Goal: Task Accomplishment & Management: Complete application form

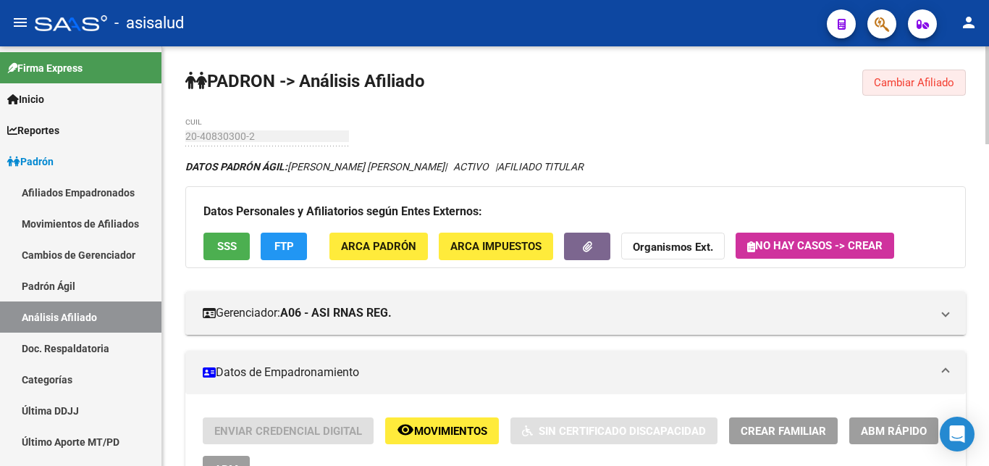
click at [896, 78] on span "Cambiar Afiliado" at bounding box center [914, 82] width 80 height 13
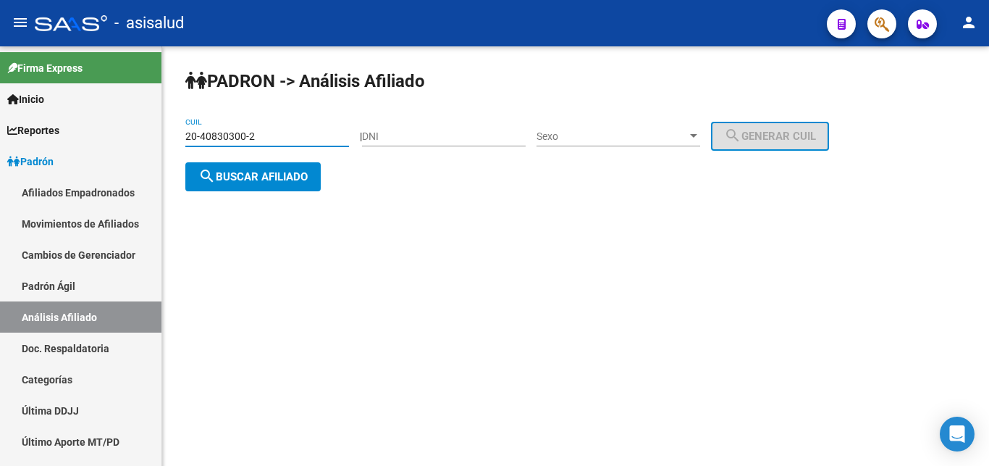
drag, startPoint x: 188, startPoint y: 131, endPoint x: 267, endPoint y: 135, distance: 79.7
click at [267, 135] on input "20-40830300-2" at bounding box center [267, 136] width 164 height 12
paste input "38951786-1"
type input "20-38951786-1"
click at [234, 177] on span "search Buscar afiliado" at bounding box center [252, 176] width 109 height 13
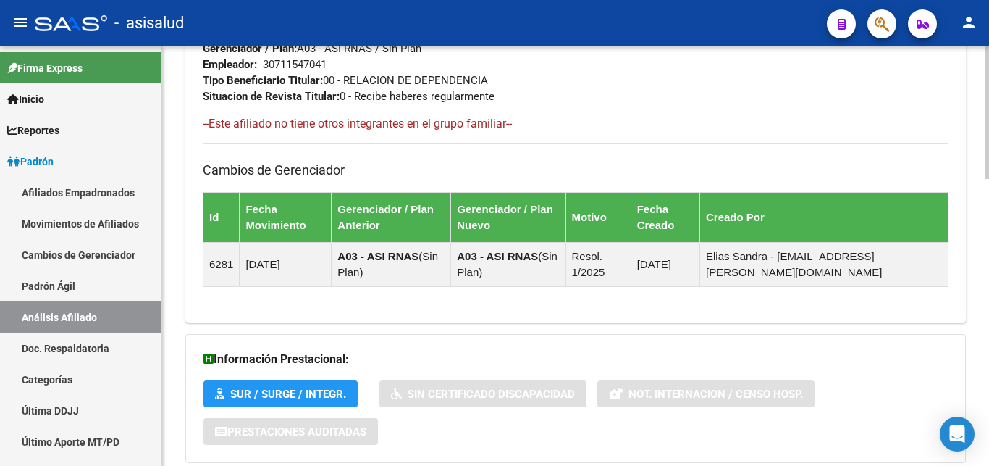
scroll to position [906, 0]
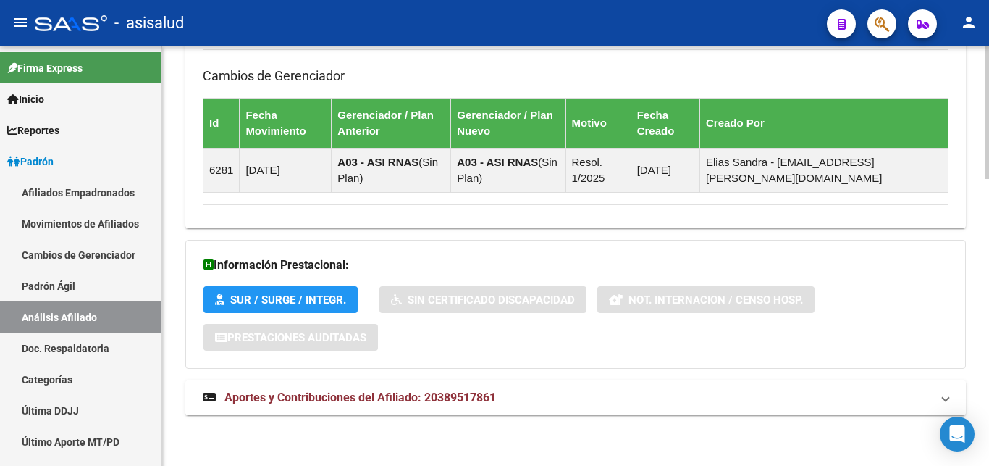
click at [350, 396] on span "Aportes y Contribuciones del Afiliado: 20389517861" at bounding box center [359, 397] width 271 height 14
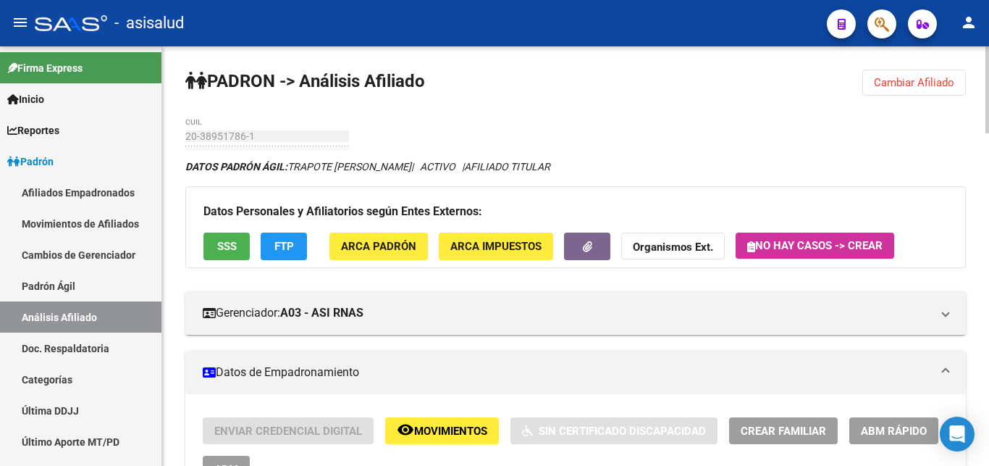
scroll to position [74, 0]
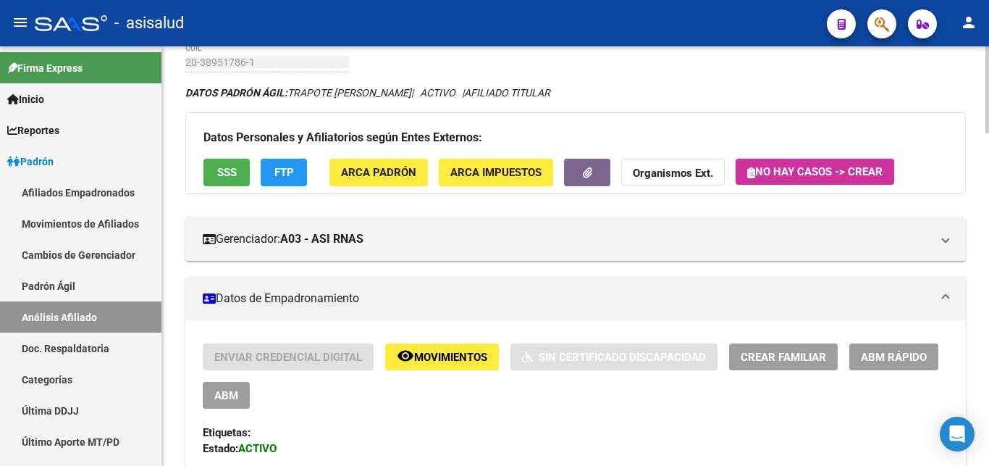
click at [784, 358] on span "Crear Familiar" at bounding box center [783, 356] width 85 height 13
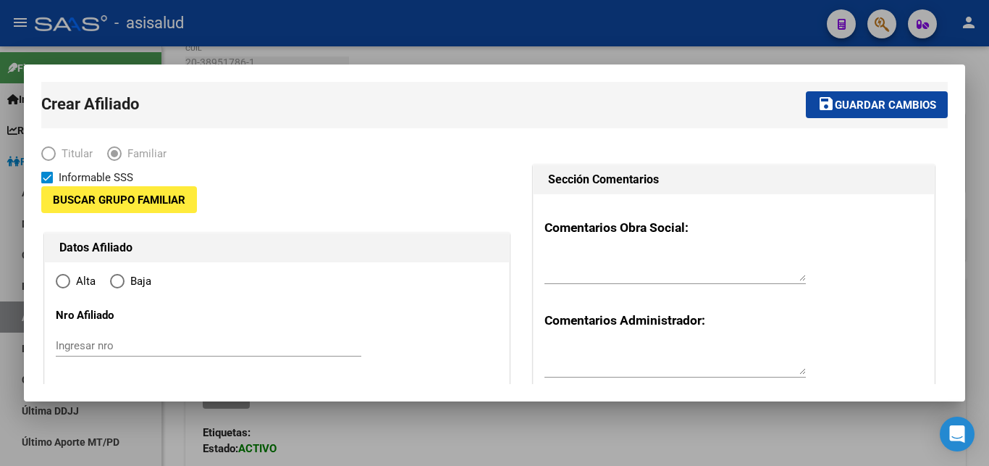
type input "30-71154704-1"
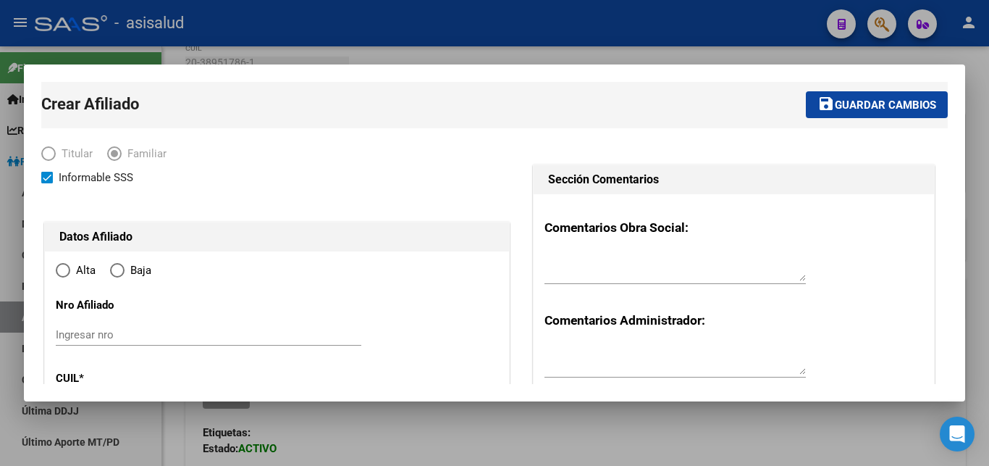
type input "ITUZAINGO"
type input "1714"
type input "EL CHAJA 731"
radio input "true"
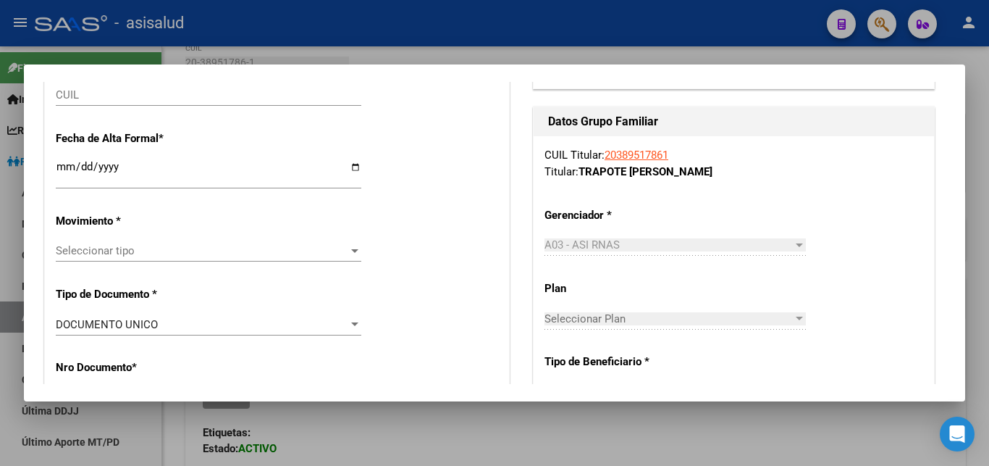
type input "30-71154704-1"
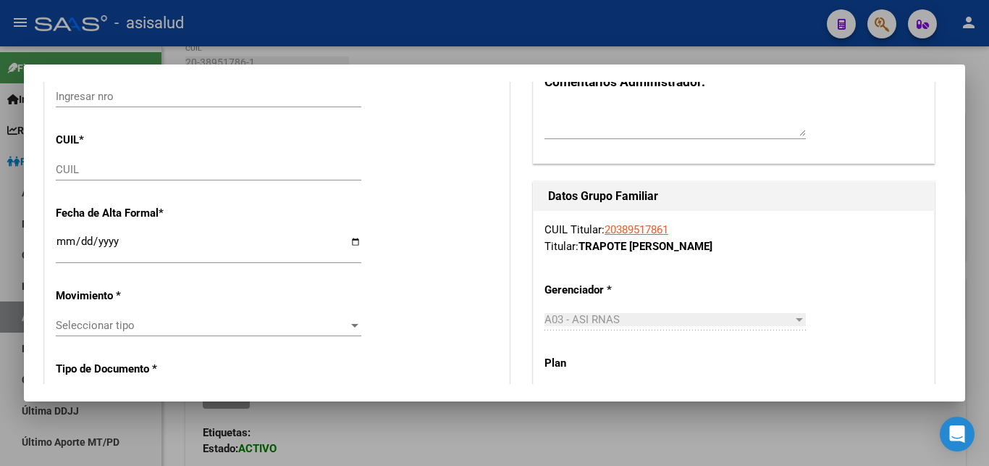
scroll to position [156, 0]
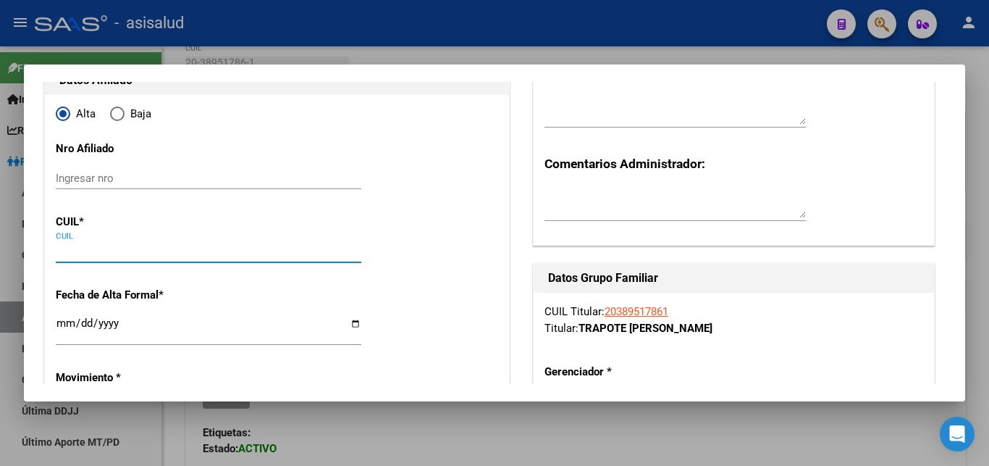
click at [65, 248] on input "CUIL" at bounding box center [209, 251] width 306 height 13
paste input "23-35149286-4"
type input "23-35149286-4"
type input "35149286"
type input "ESCALADA"
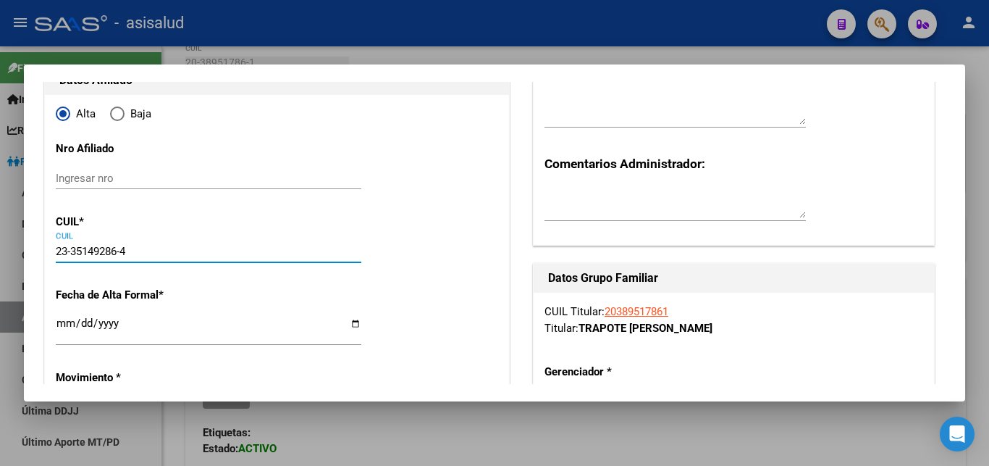
type input "MARIA BELEN"
type input "1990-04-22"
type input "VILLA GOBERNADO"
type input "1713"
type input "FGTA PTE SARMIENTO"
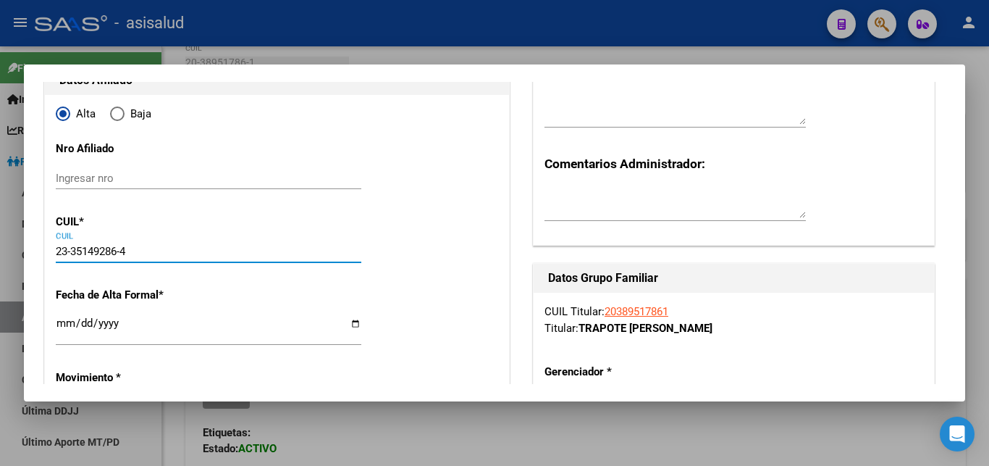
type input "3779"
type input "23-35149286-4"
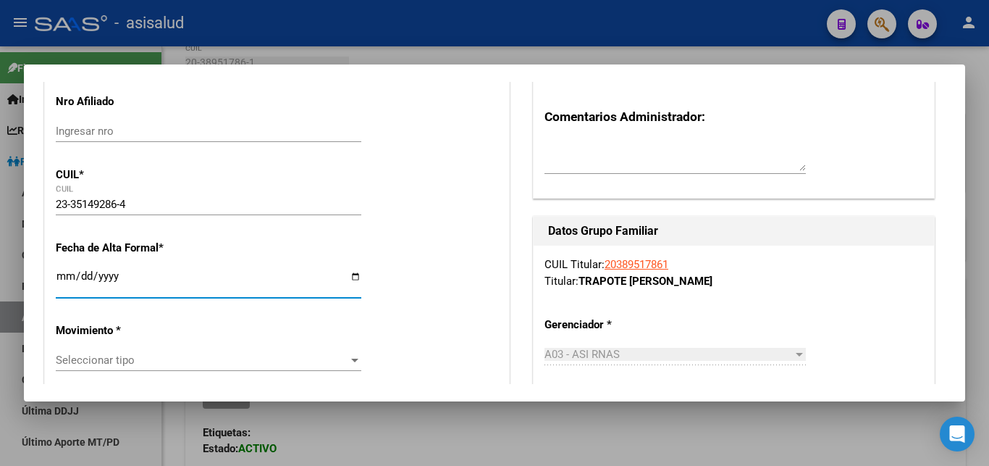
scroll to position [235, 0]
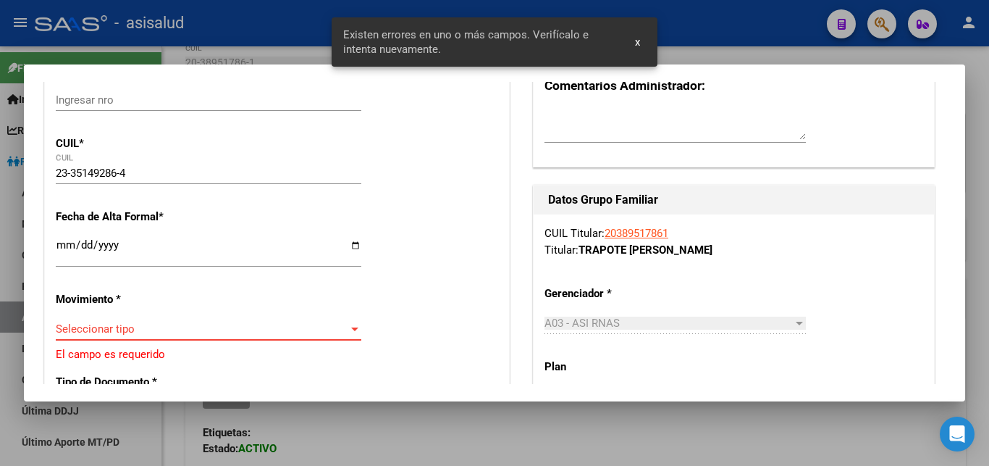
click at [350, 323] on div at bounding box center [354, 329] width 13 height 12
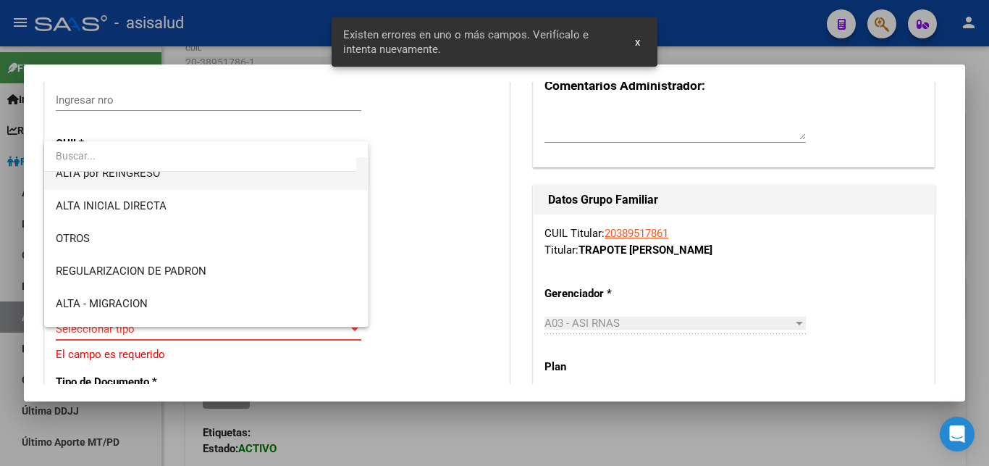
scroll to position [156, 0]
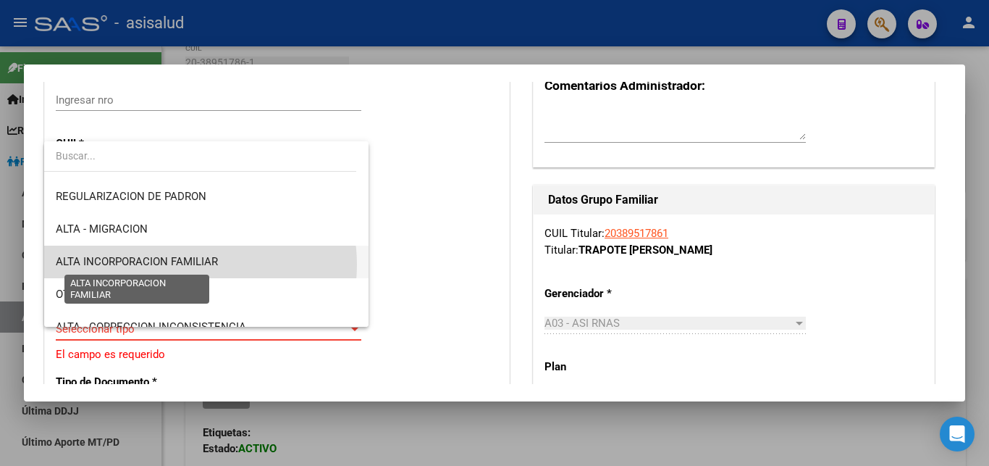
click at [186, 264] on span "ALTA INCORPORACION FAMILIAR" at bounding box center [137, 261] width 162 height 13
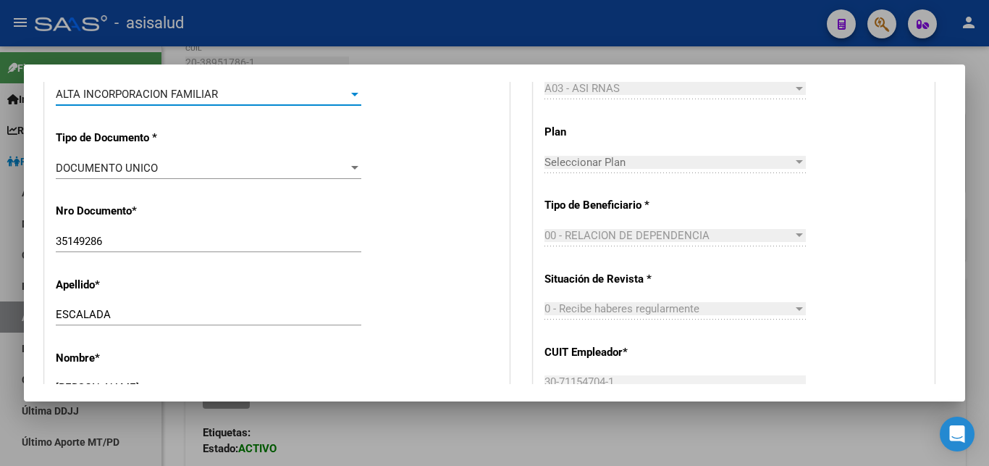
scroll to position [313, 0]
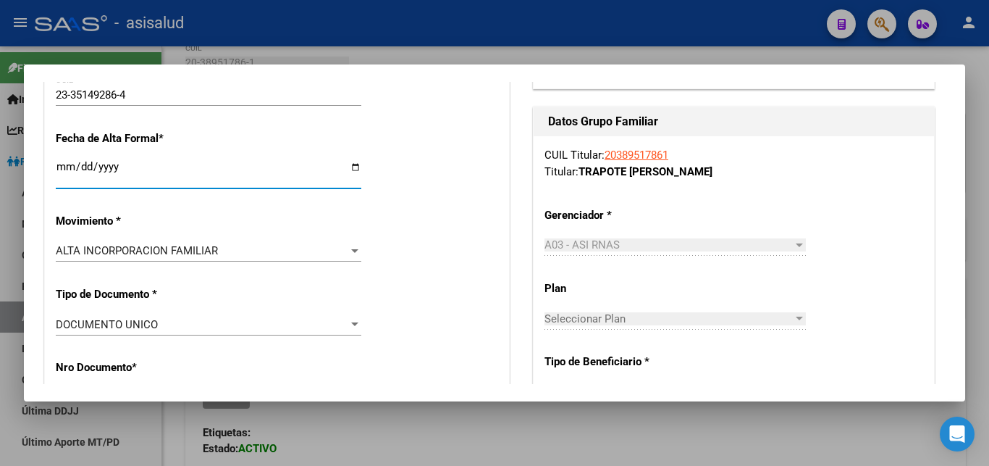
click at [127, 168] on input "2025-10-13" at bounding box center [209, 172] width 306 height 23
type input "2024-12-01"
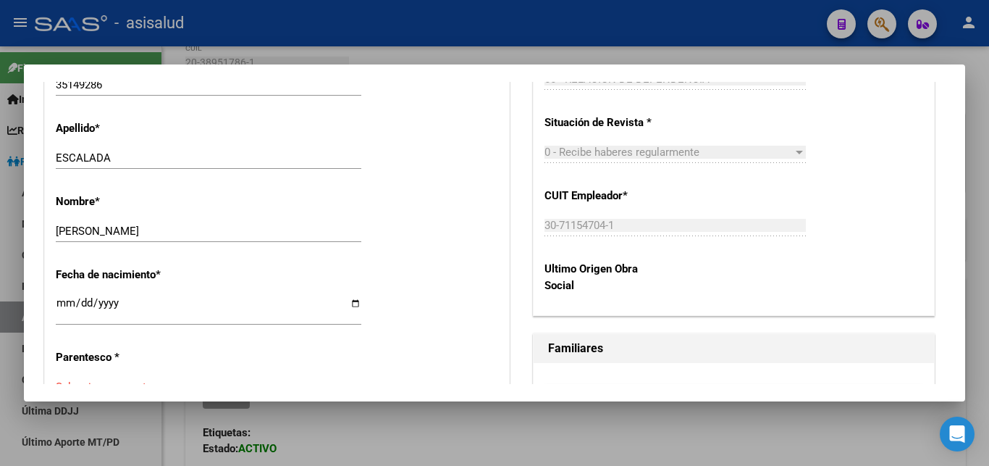
scroll to position [704, 0]
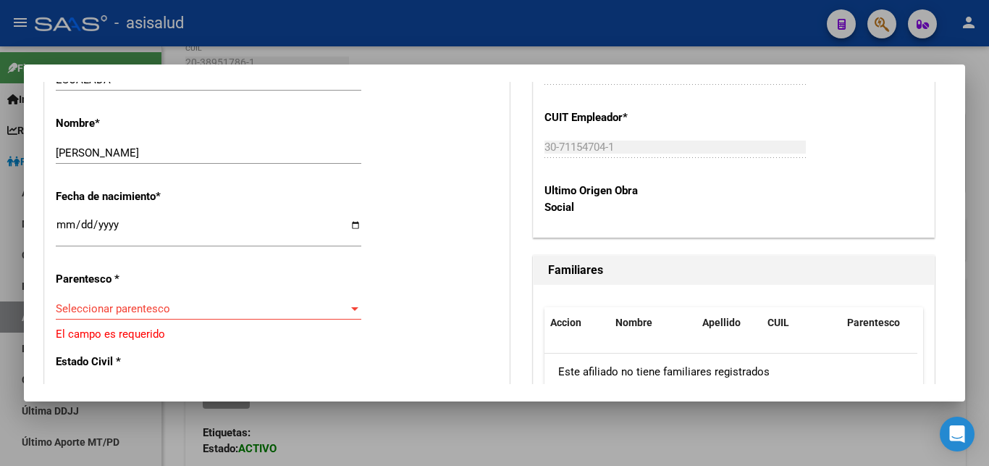
click at [349, 303] on div at bounding box center [354, 309] width 13 height 12
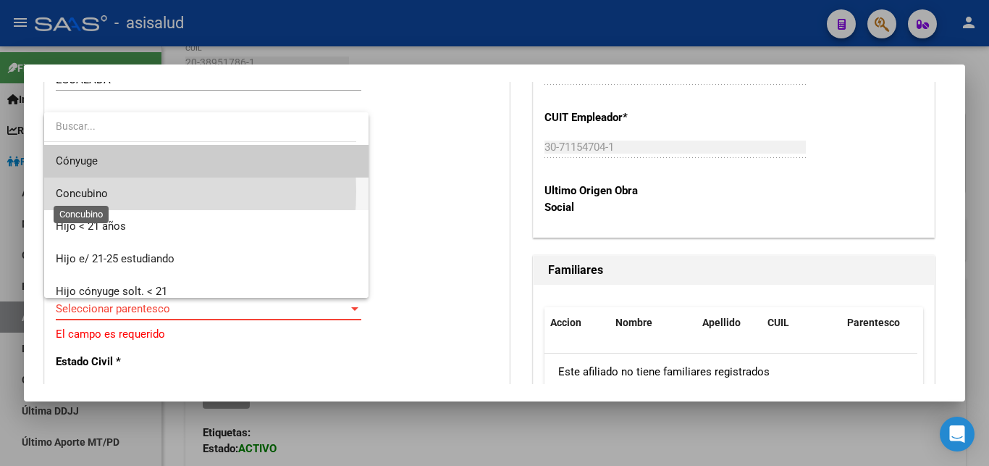
click at [80, 191] on span "Concubino" at bounding box center [82, 193] width 52 height 13
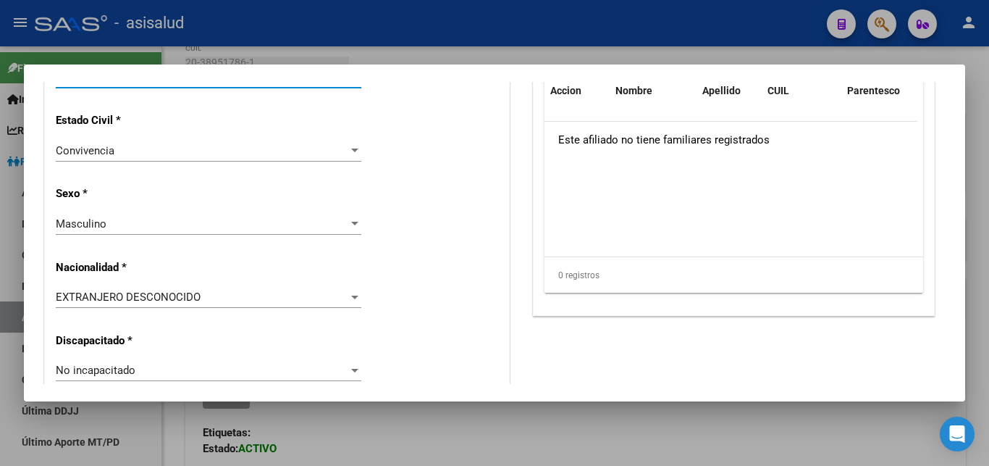
scroll to position [938, 0]
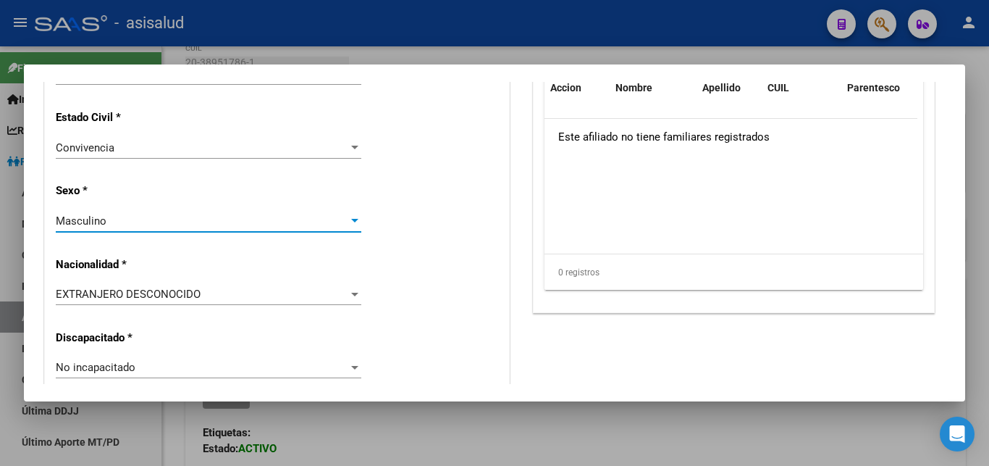
click at [351, 219] on div at bounding box center [354, 221] width 7 height 4
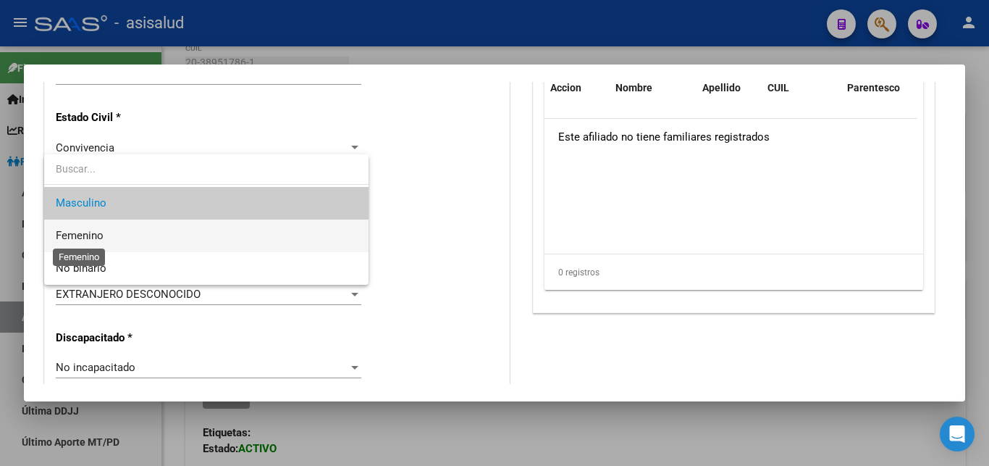
click at [93, 237] on span "Femenino" at bounding box center [80, 235] width 48 height 13
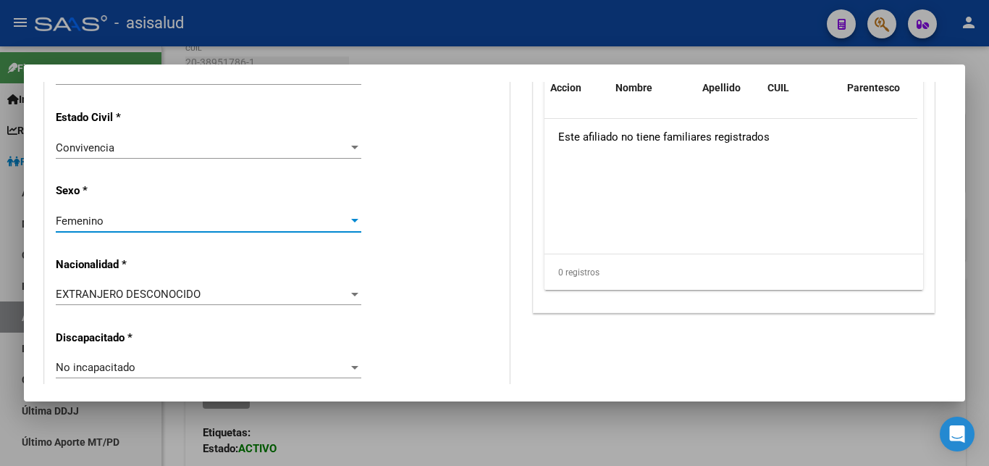
click at [353, 292] on div at bounding box center [354, 294] width 7 height 4
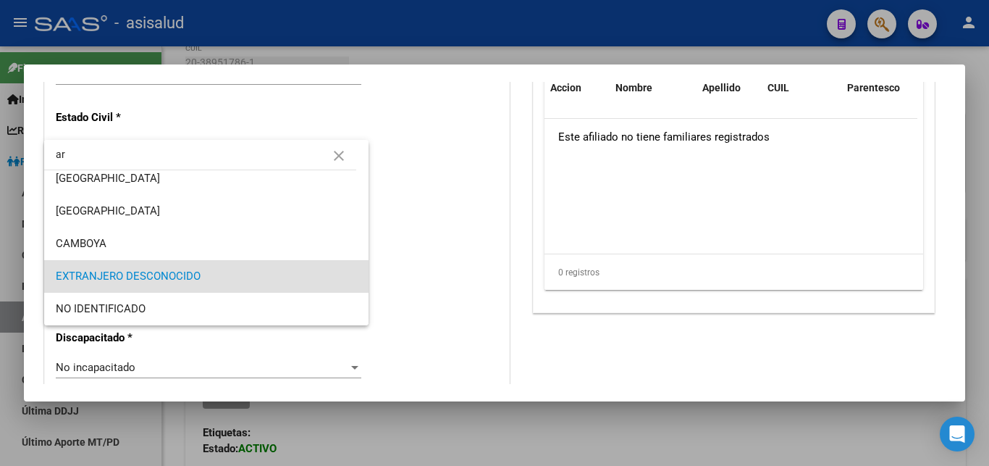
scroll to position [0, 0]
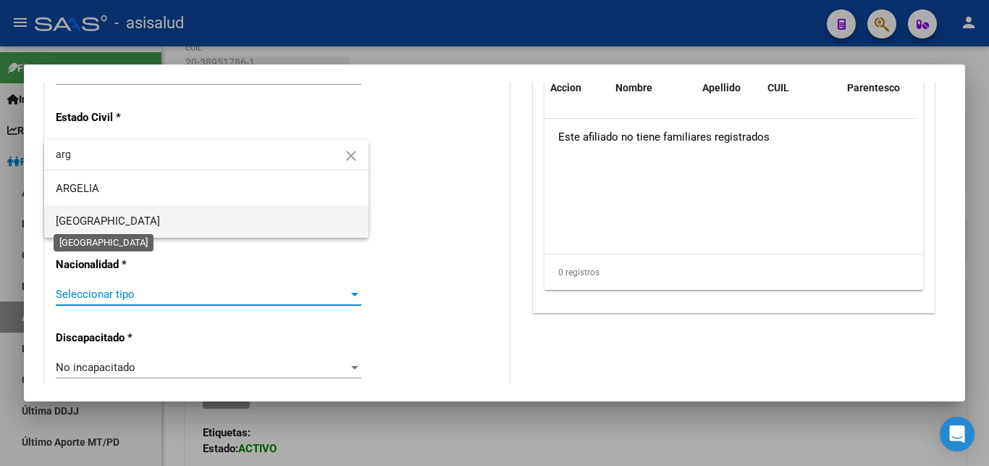
type input "arg"
click at [92, 220] on span "ARGENTINA" at bounding box center [108, 220] width 104 height 13
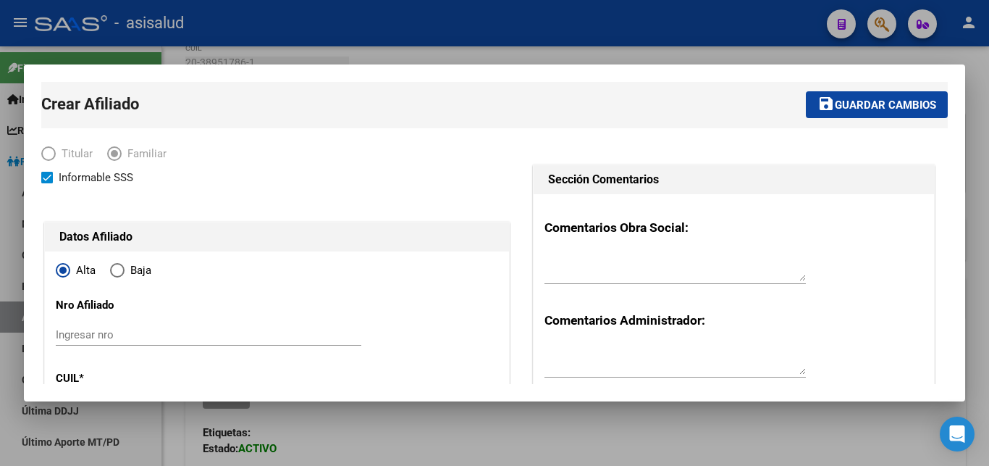
click at [844, 104] on span "Guardar cambios" at bounding box center [885, 104] width 101 height 13
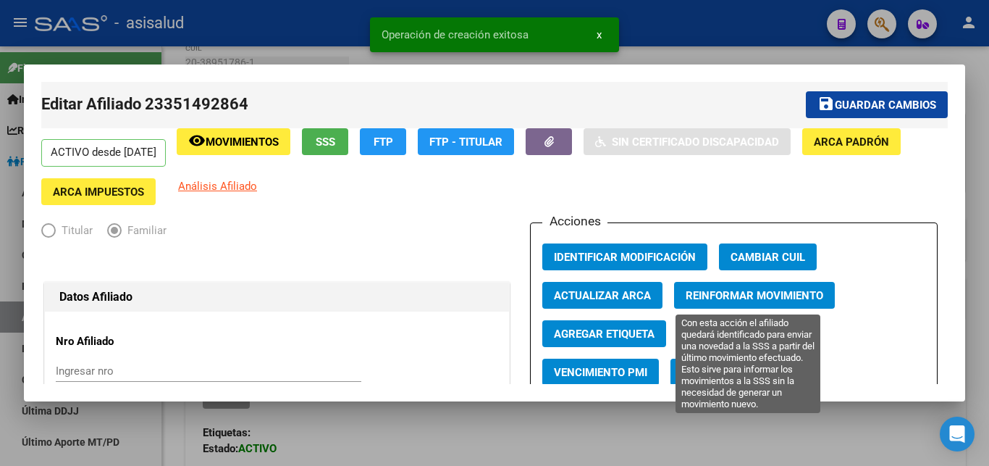
click at [753, 297] on span "Reinformar Movimiento" at bounding box center [755, 295] width 138 height 13
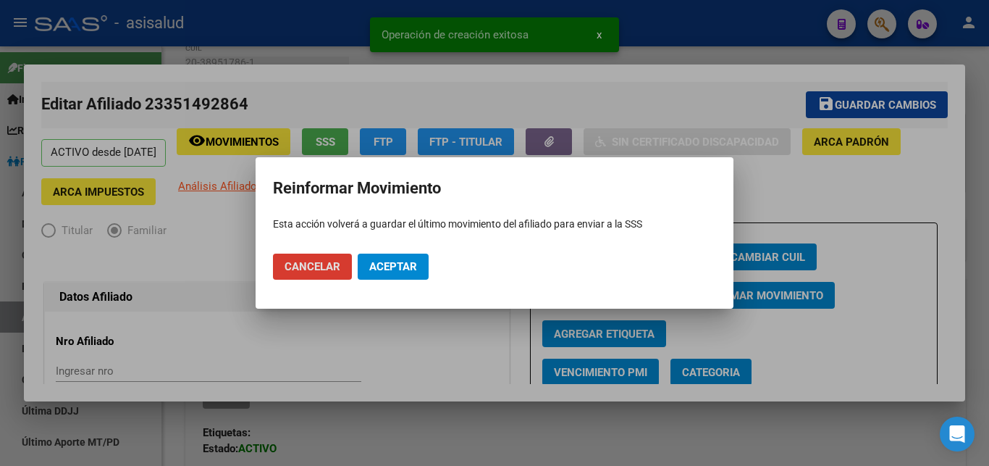
click at [396, 269] on span "Aceptar" at bounding box center [393, 266] width 48 height 13
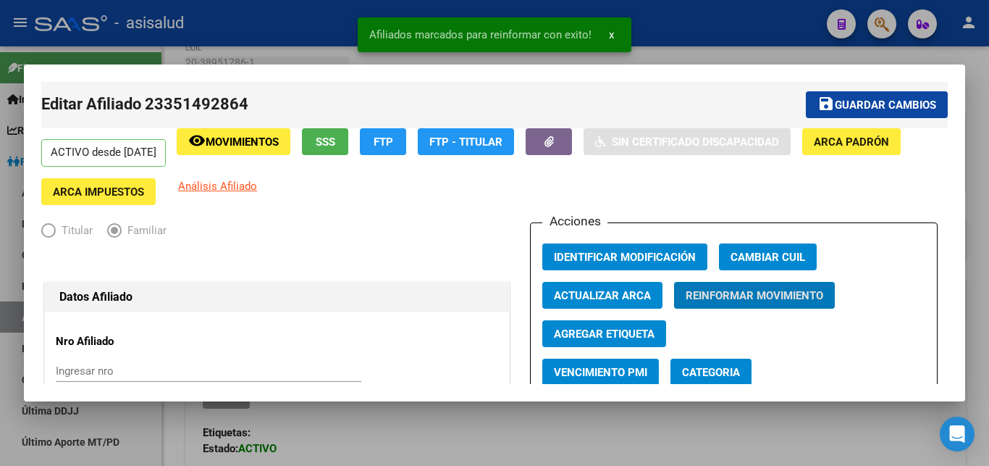
click at [859, 103] on span "Guardar cambios" at bounding box center [885, 104] width 101 height 13
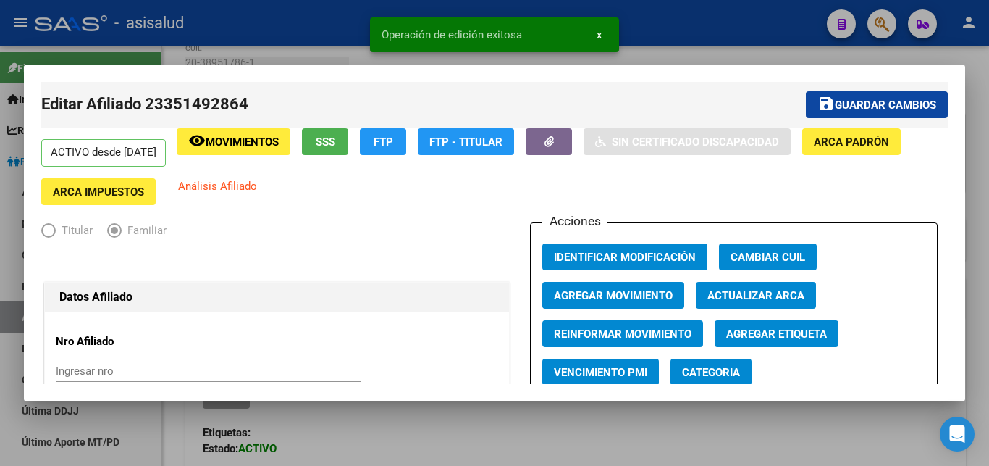
click at [597, 33] on span "x" at bounding box center [599, 34] width 5 height 13
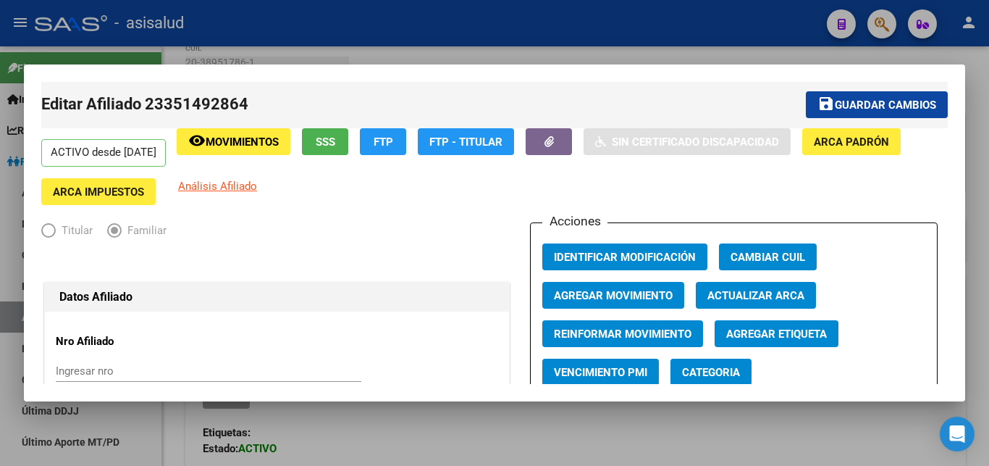
click at [988, 224] on div at bounding box center [494, 233] width 989 height 466
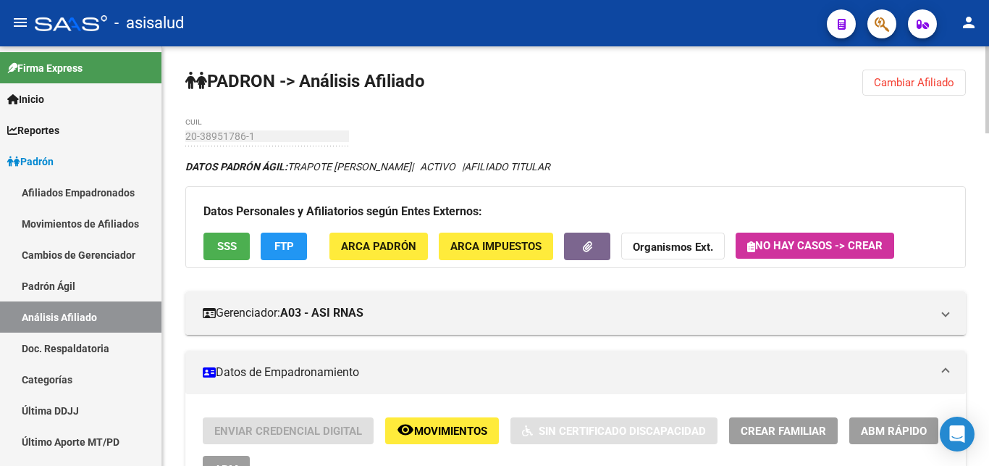
click at [780, 431] on span "Crear Familiar" at bounding box center [783, 430] width 85 height 13
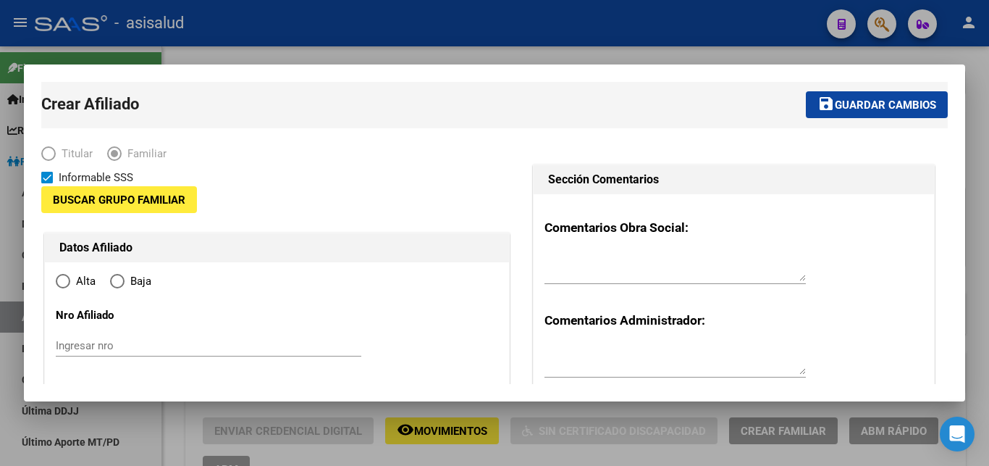
type input "30-71154704-1"
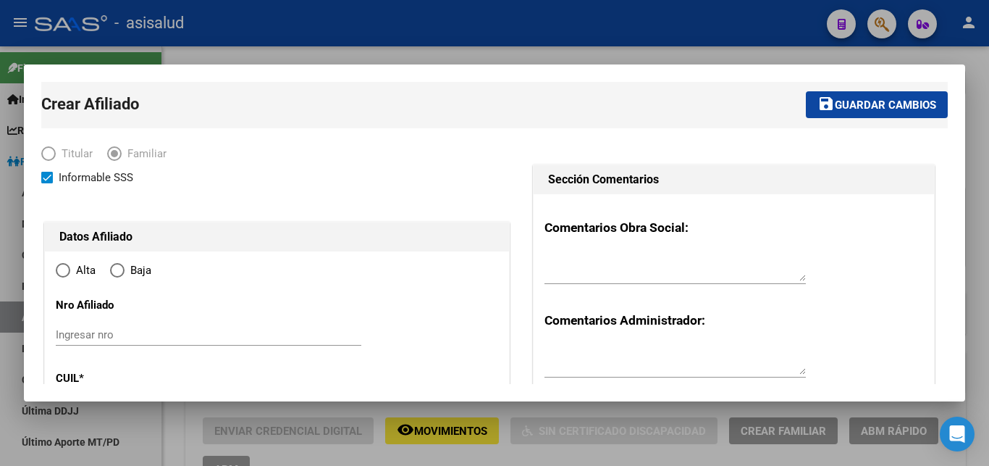
type input "ITUZAINGO"
type input "1714"
type input "EL CHAJA 731"
radio input "true"
type input "30-71154704-1"
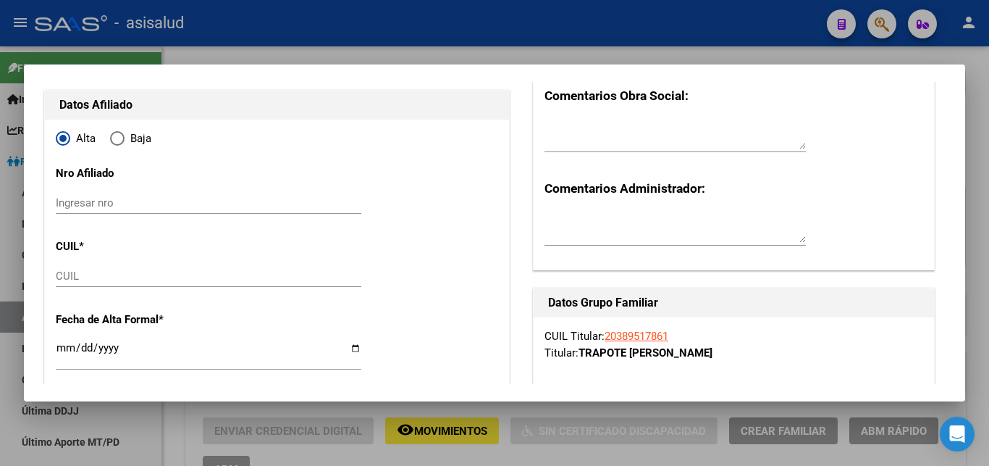
scroll to position [156, 0]
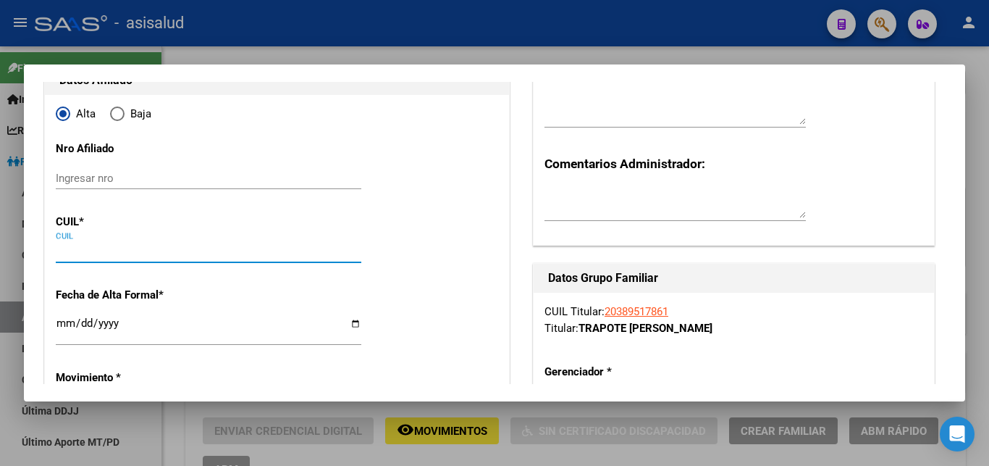
click at [69, 248] on input "CUIL" at bounding box center [209, 251] width 306 height 13
paste input "23-49525151-9"
type input "23-49525151-9"
type input "49525151"
type input "ESCALADA"
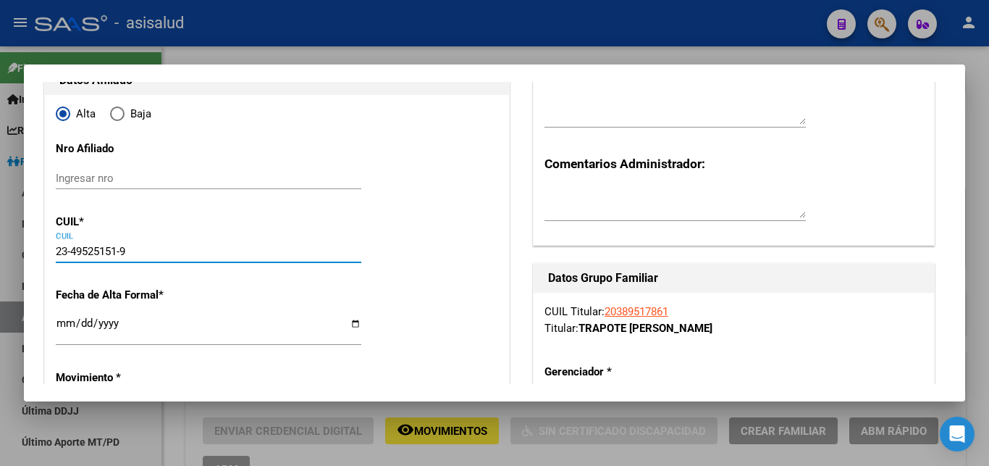
type input "TIZIANO EZEQUIEL"
type input "2009-07-21"
type input "VILLA GOBERNADO"
type input "1713"
type input "FGTA PTE SARMIENTO"
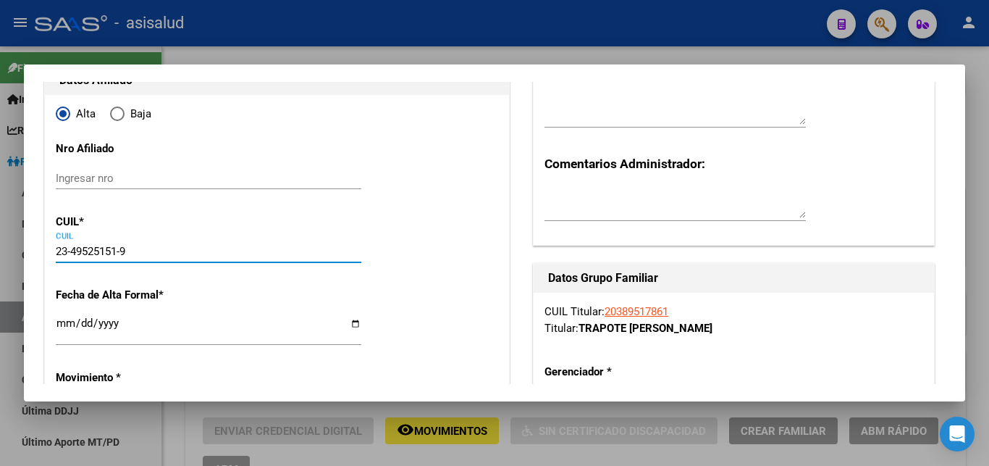
type input "3779"
type input "23-49525151-9"
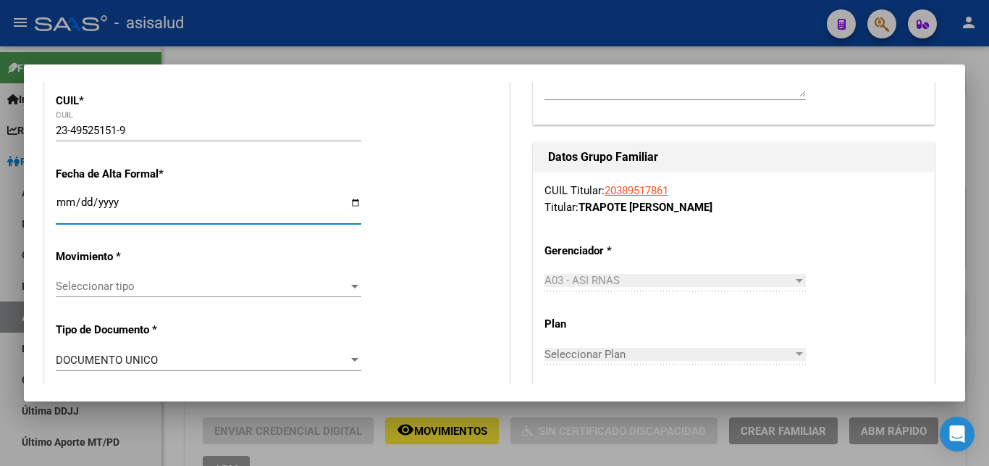
scroll to position [313, 0]
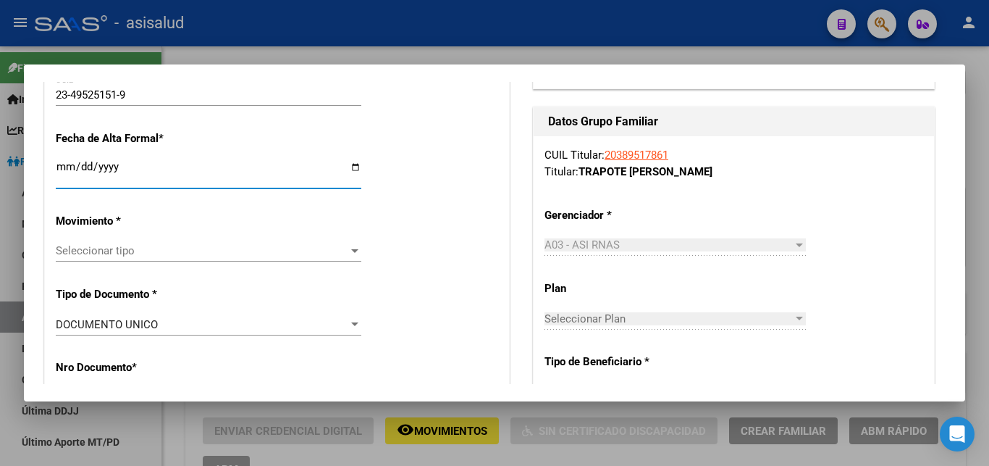
click at [352, 249] on div at bounding box center [354, 251] width 7 height 4
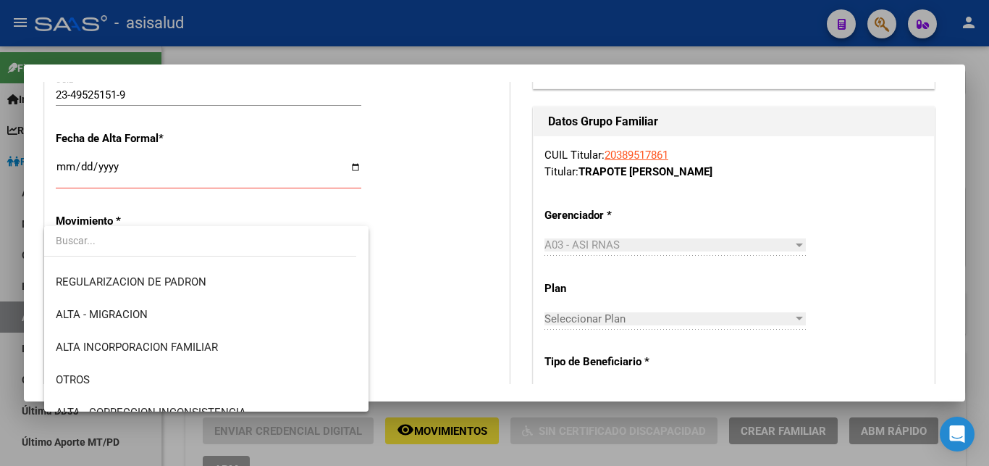
scroll to position [156, 0]
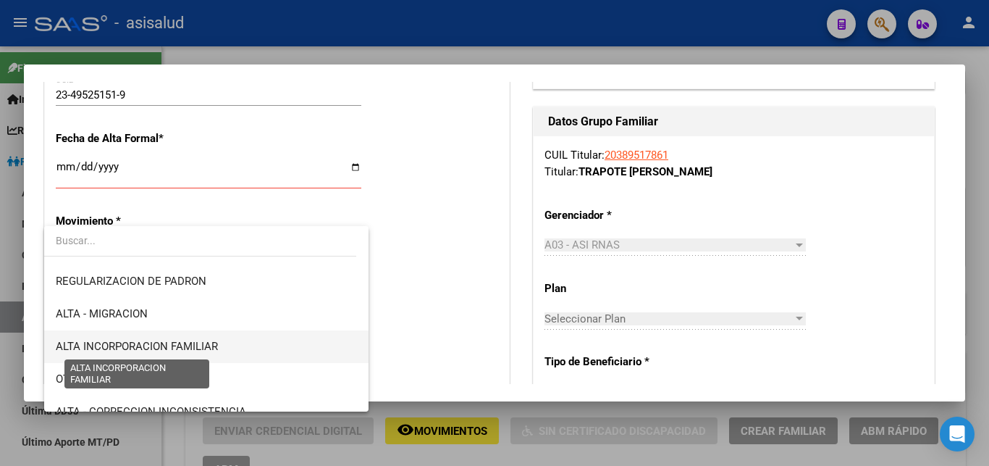
click at [156, 340] on span "ALTA INCORPORACION FAMILIAR" at bounding box center [137, 346] width 162 height 13
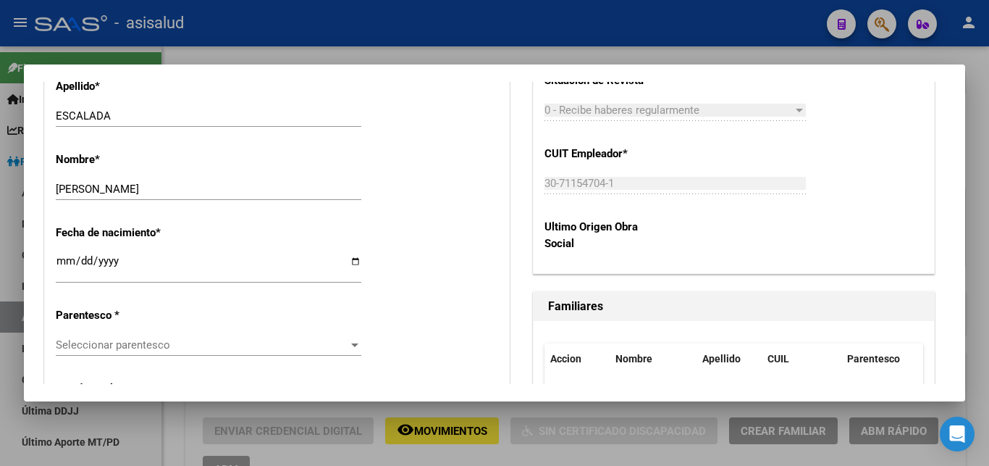
scroll to position [704, 0]
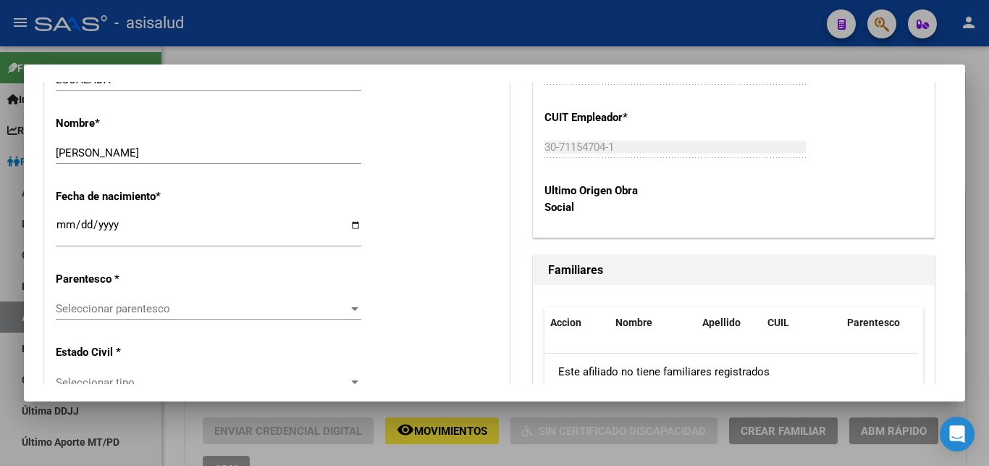
click at [348, 303] on div at bounding box center [354, 309] width 13 height 12
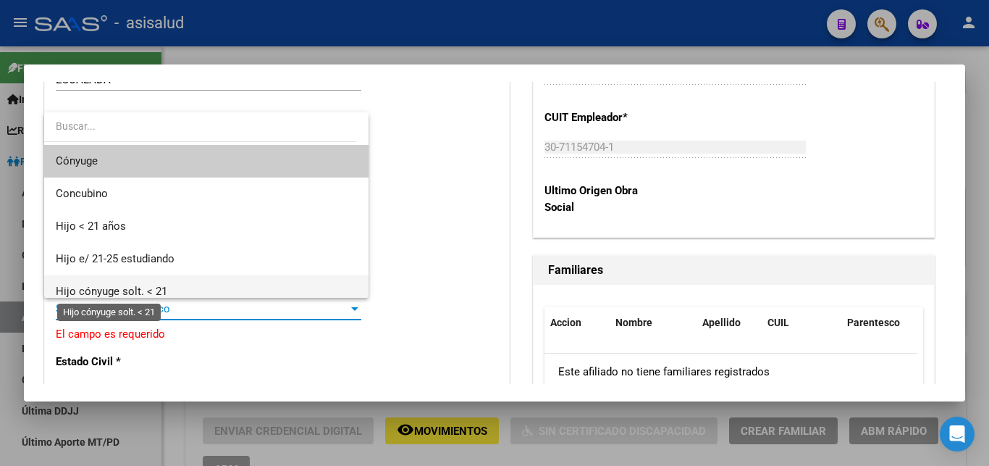
click at [145, 290] on span "Hijo cónyuge solt. < 21" at bounding box center [111, 291] width 111 height 13
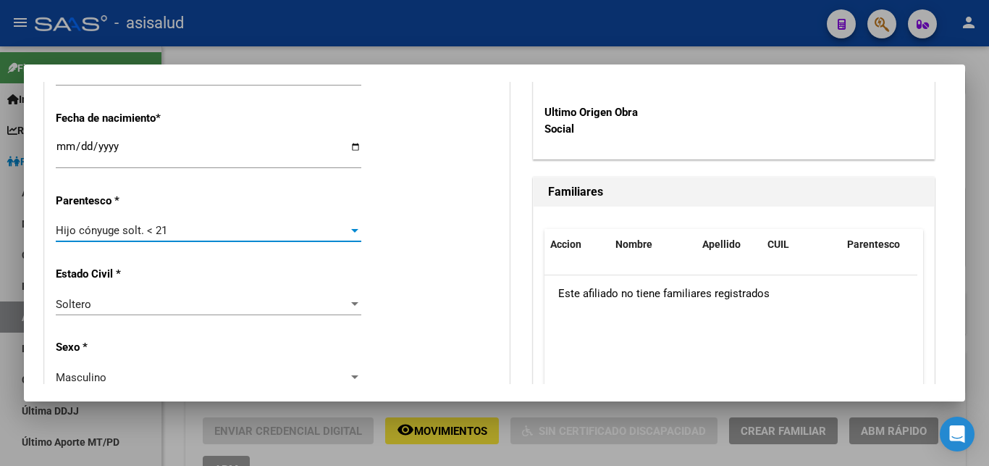
scroll to position [938, 0]
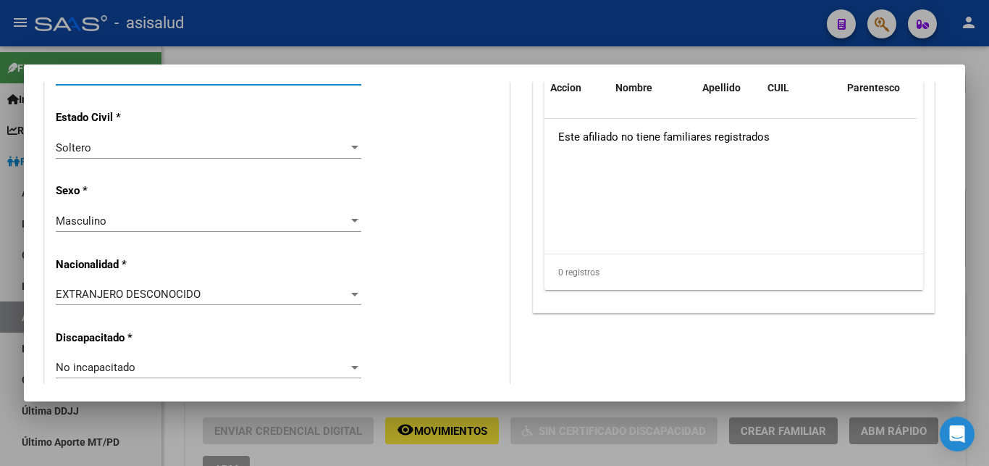
click at [351, 292] on div at bounding box center [354, 294] width 7 height 4
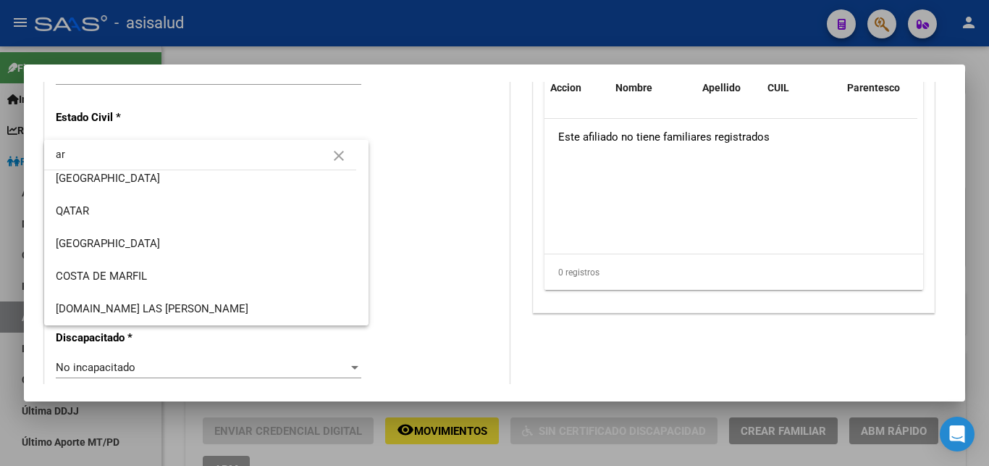
scroll to position [0, 0]
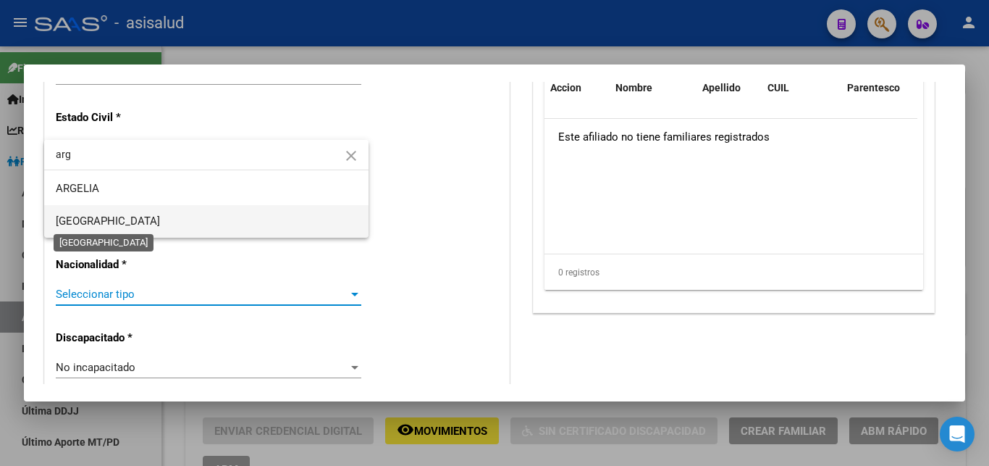
type input "arg"
click at [89, 218] on span "ARGENTINA" at bounding box center [108, 220] width 104 height 13
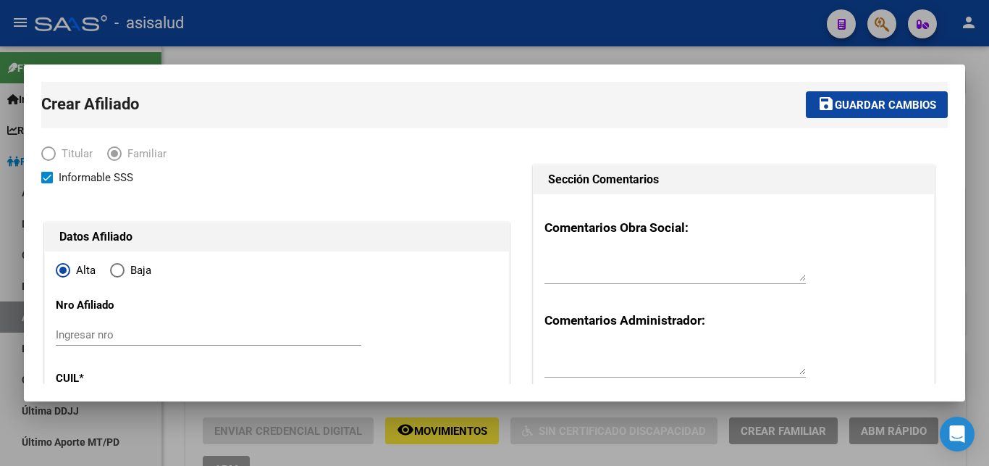
click at [875, 104] on span "Guardar cambios" at bounding box center [885, 104] width 101 height 13
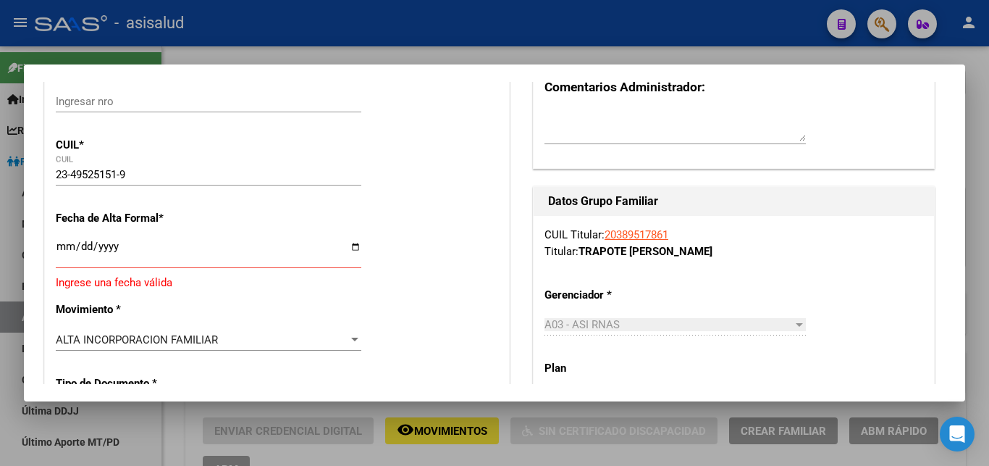
scroll to position [235, 0]
click at [65, 250] on input "Ingresar fecha" at bounding box center [209, 250] width 306 height 23
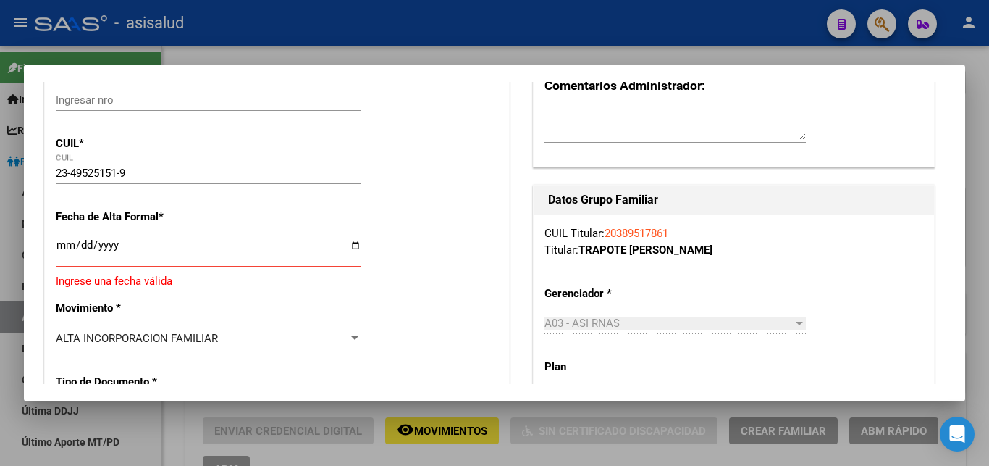
type input "2025-10-13"
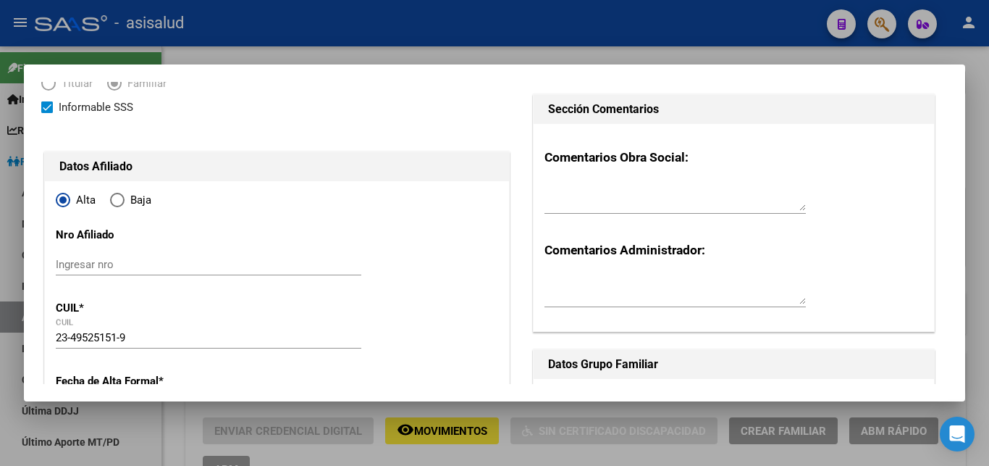
scroll to position [0, 0]
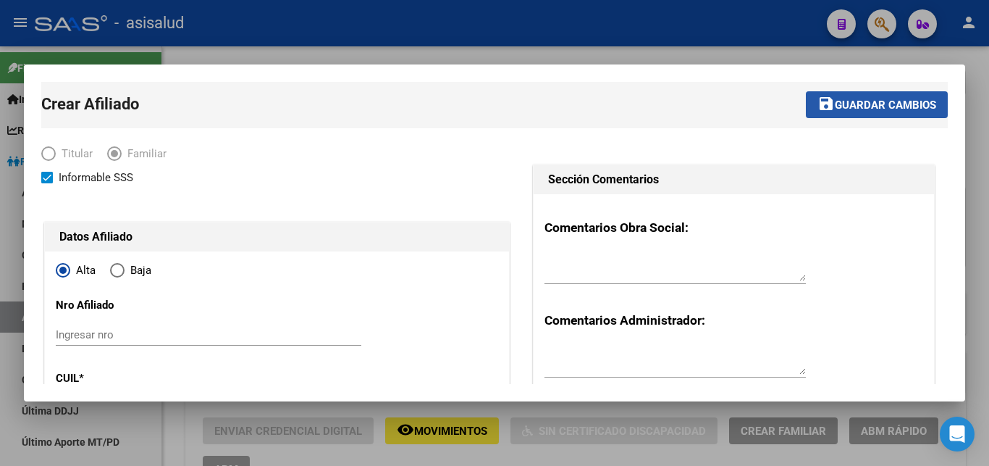
click at [876, 104] on span "Guardar cambios" at bounding box center [885, 104] width 101 height 13
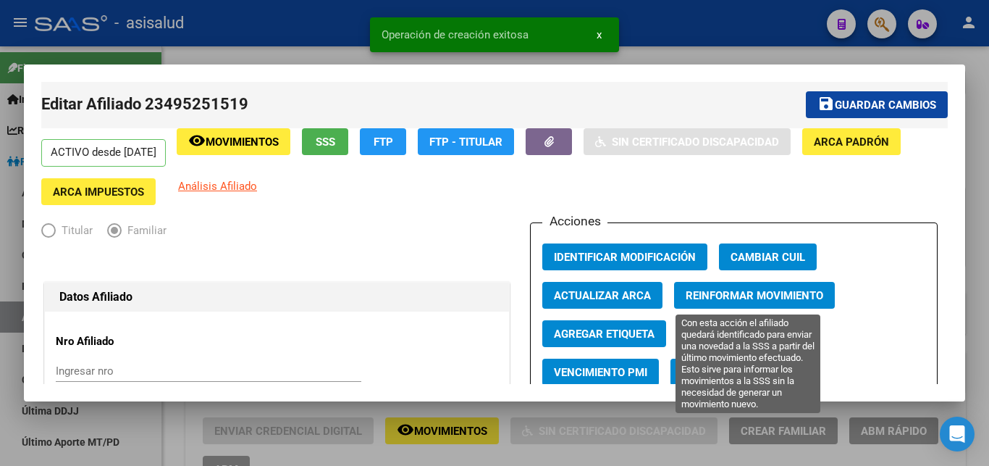
click at [742, 294] on span "Reinformar Movimiento" at bounding box center [755, 295] width 138 height 13
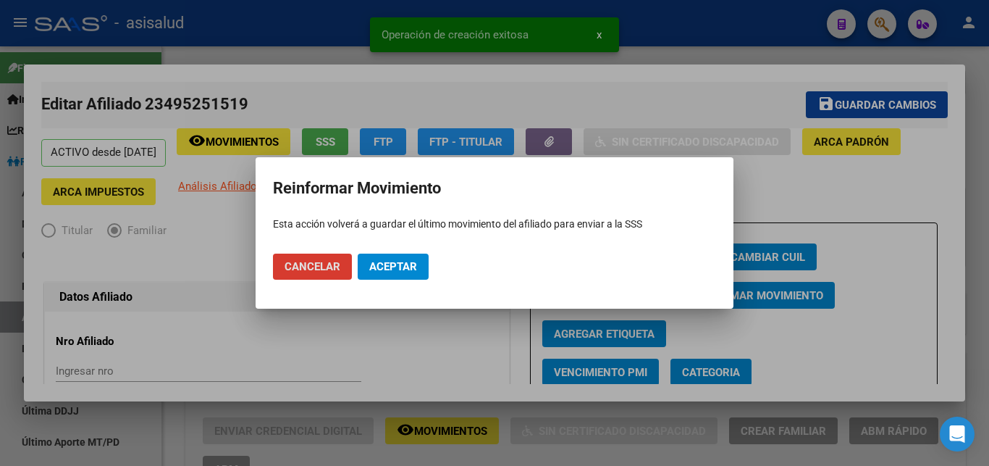
click at [387, 263] on span "Aceptar" at bounding box center [393, 266] width 48 height 13
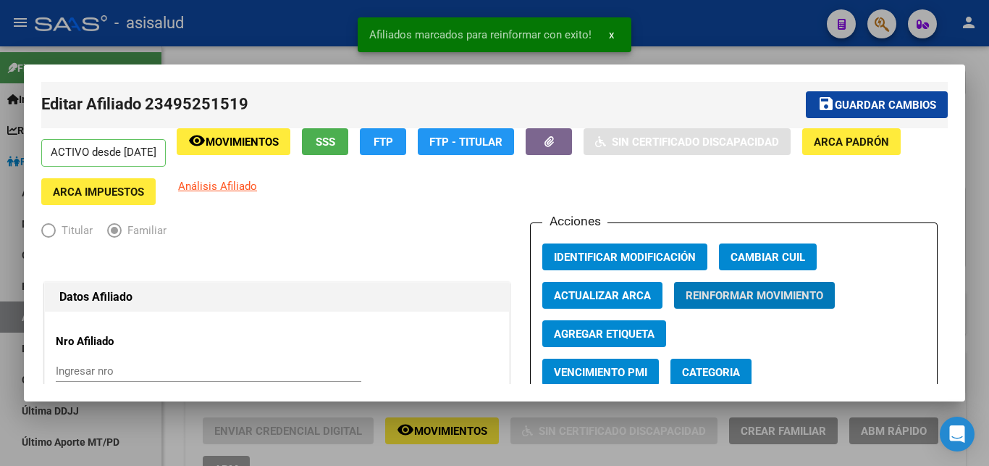
click at [605, 35] on button "x" at bounding box center [611, 35] width 28 height 26
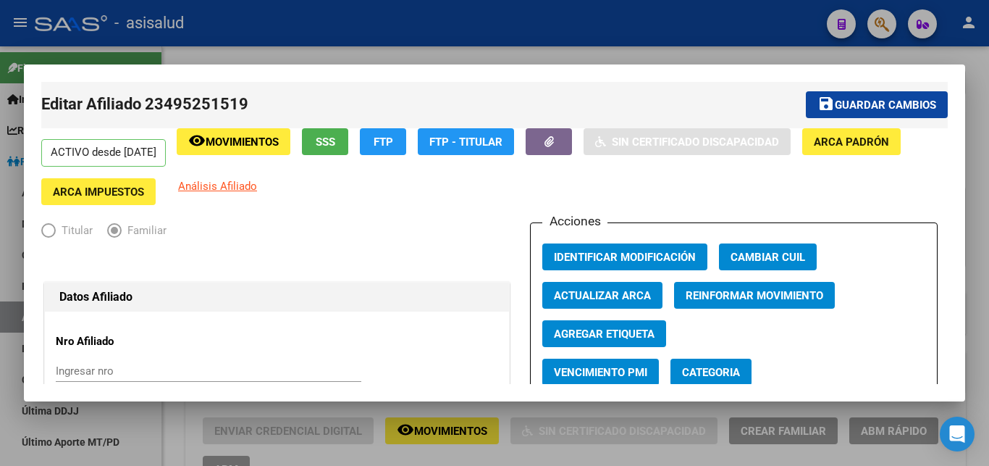
click at [975, 290] on div at bounding box center [494, 233] width 989 height 466
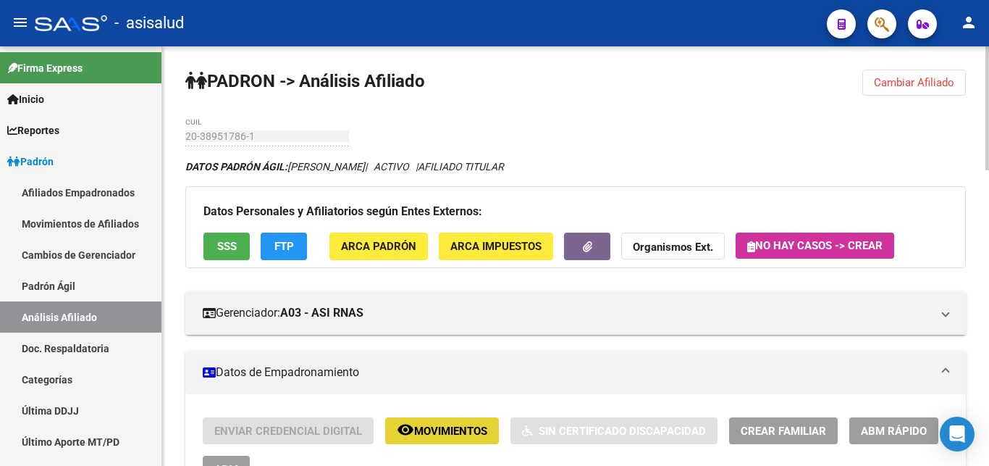
click at [443, 427] on span "Movimientos" at bounding box center [450, 430] width 73 height 13
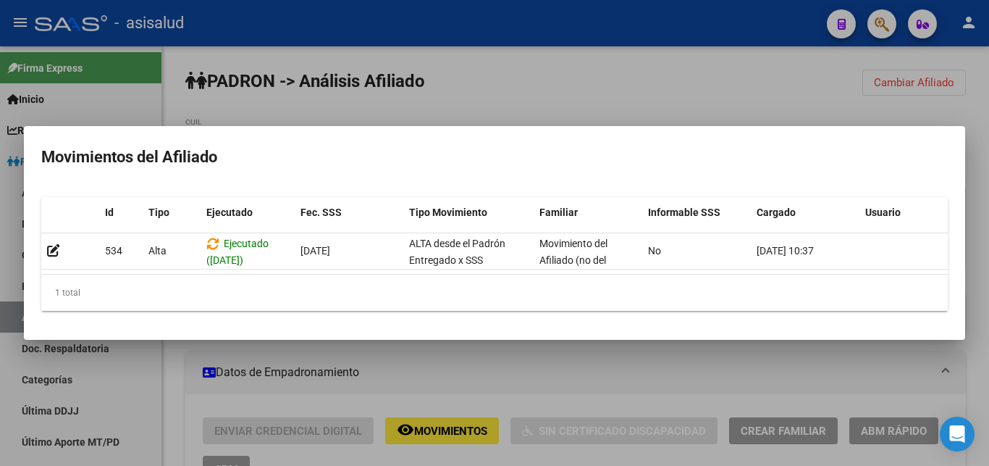
click at [972, 265] on div at bounding box center [494, 233] width 989 height 466
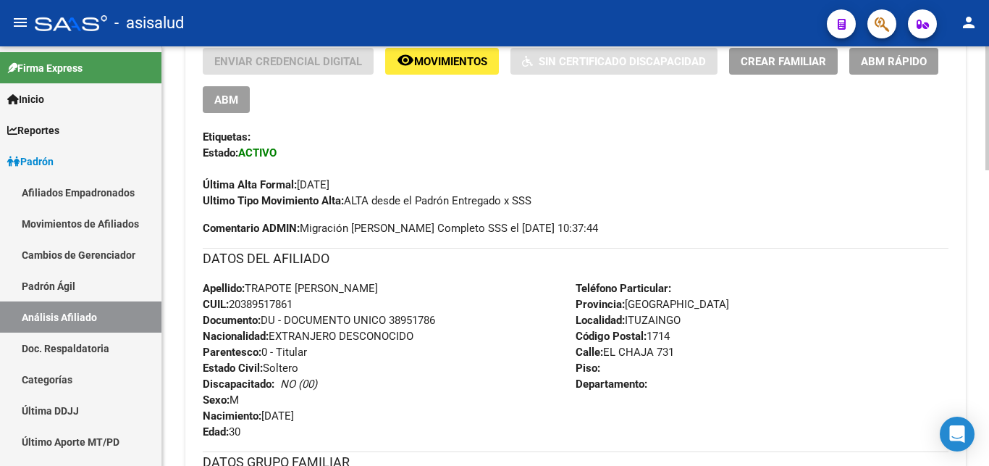
scroll to position [222, 0]
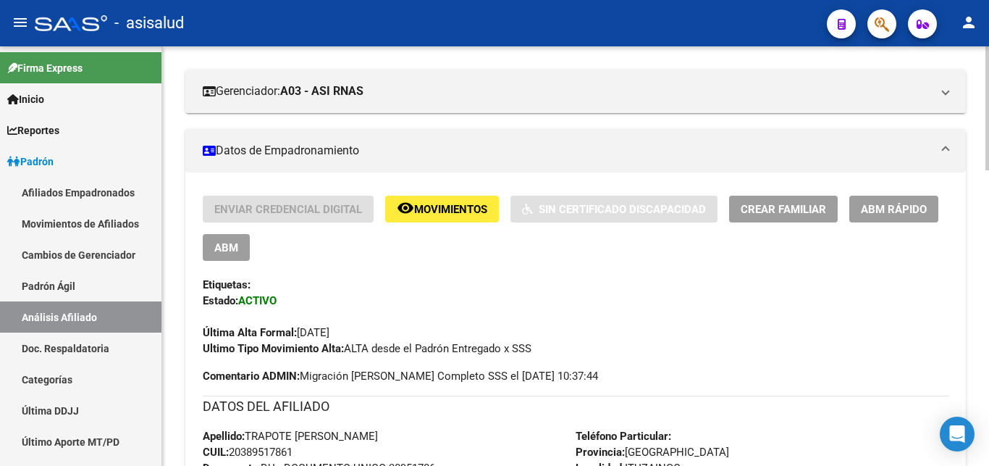
click at [799, 205] on span "Crear Familiar" at bounding box center [783, 209] width 85 height 13
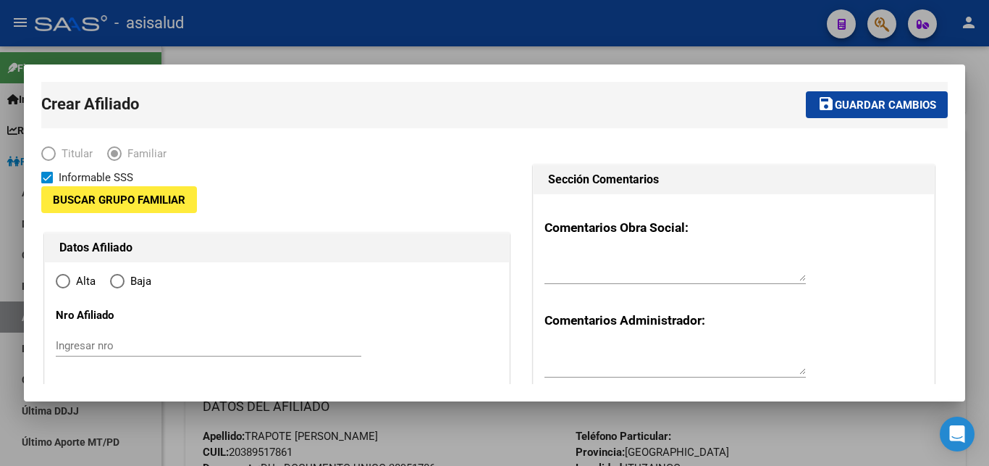
type input "30-71154704-1"
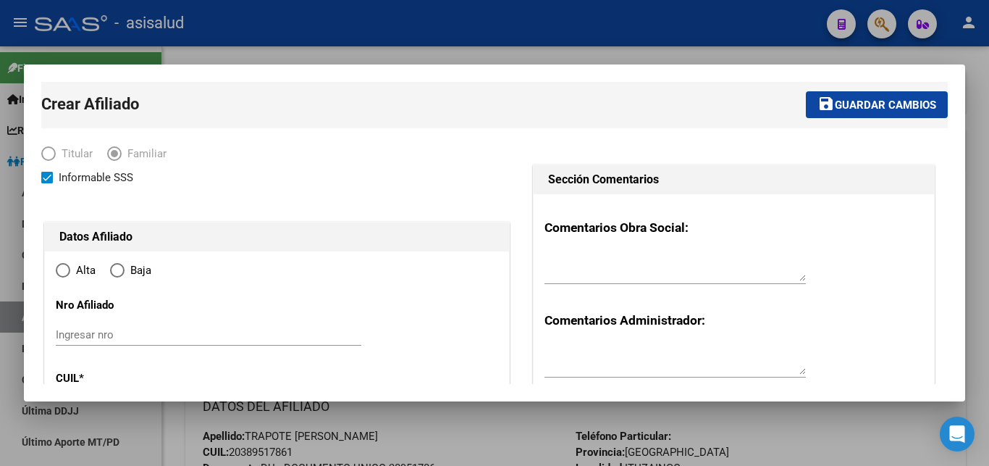
type input "ITUZAINGO"
type input "1714"
type input "EL CHAJA 731"
radio input "true"
type input "30-71154704-1"
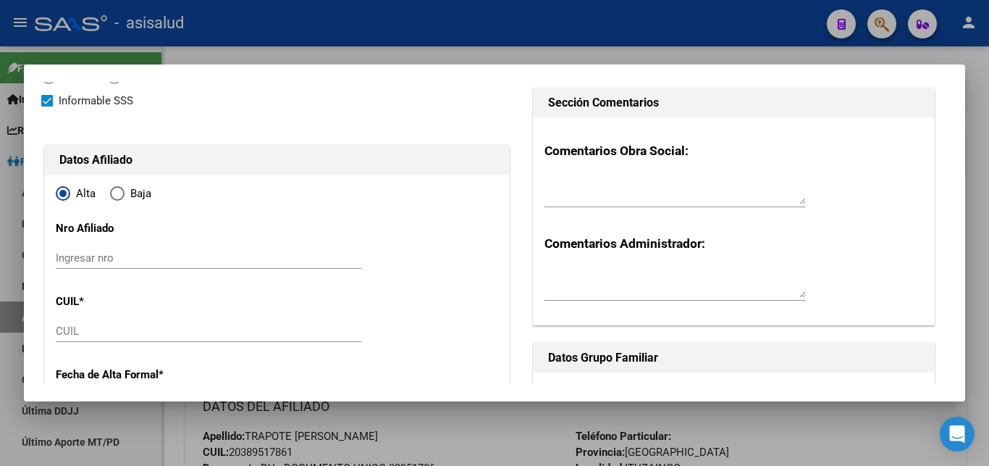
scroll to position [156, 0]
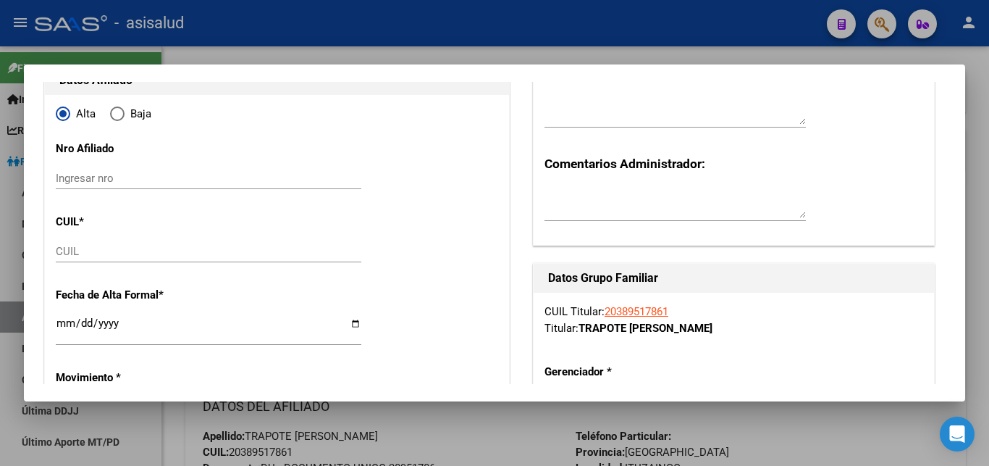
click at [64, 248] on input "CUIL" at bounding box center [209, 251] width 306 height 13
paste input "27-56117939-0"
type input "27-56117939-0"
type input "56117939"
type input "TRAPOTE ESCALADA"
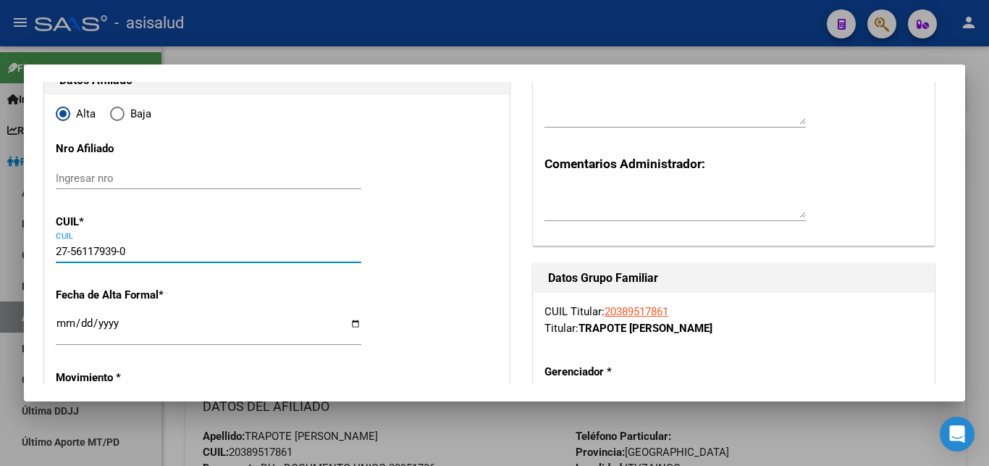
type input "EILEN ALMA"
type input "2017-07-07"
type input "ITUZAINGO"
type input "EL CHAJA"
type input "731"
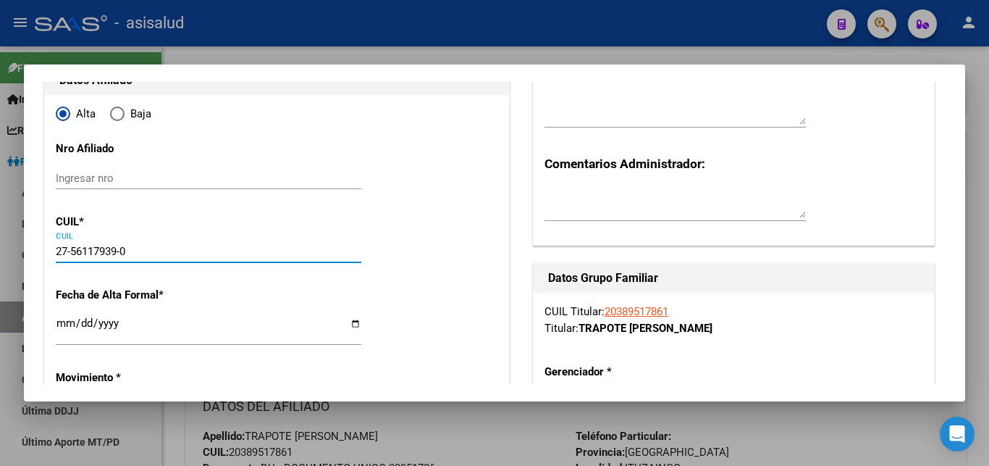
type input "27-56117939-0"
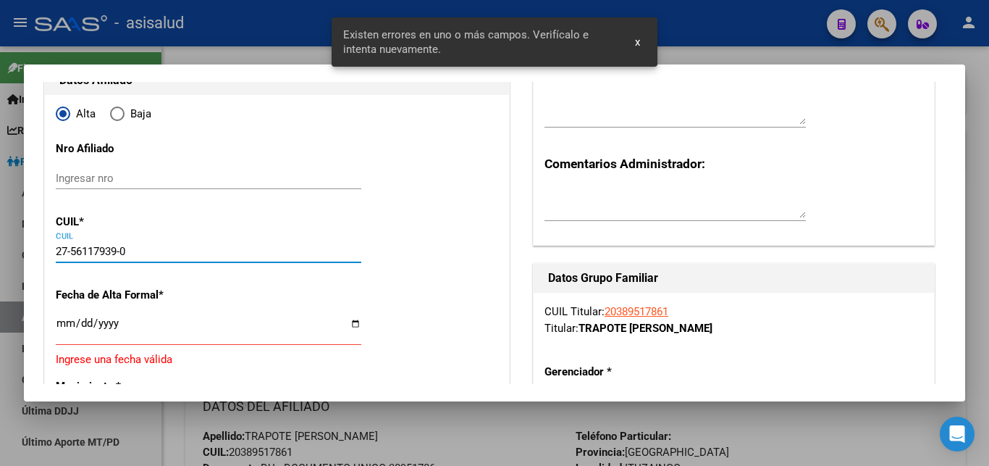
click at [100, 330] on input "Ingresar fecha" at bounding box center [209, 328] width 306 height 23
click at [61, 327] on input "Ingresar fecha" at bounding box center [209, 328] width 306 height 23
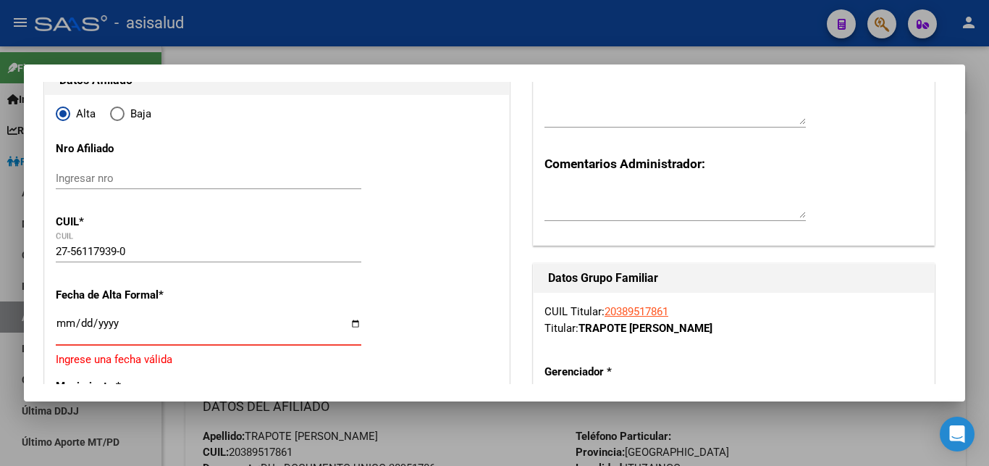
type input "2025-12-01"
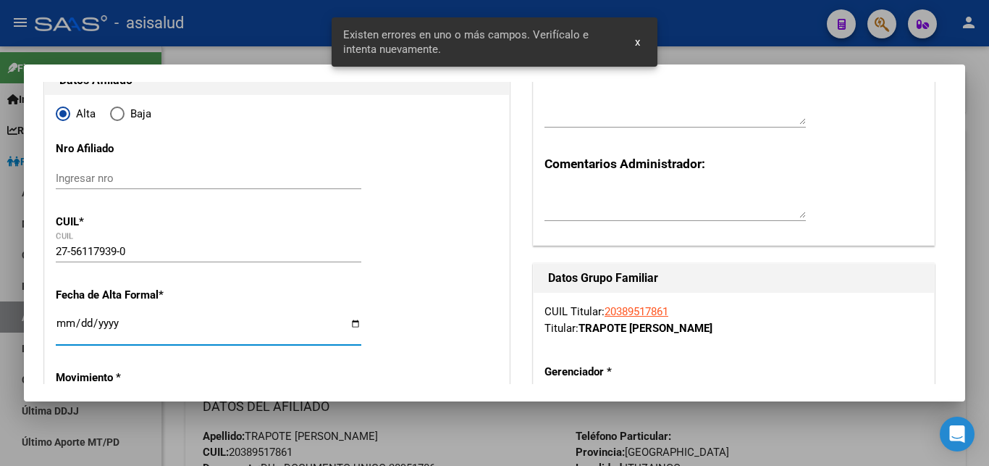
click at [636, 41] on span "x" at bounding box center [637, 41] width 5 height 13
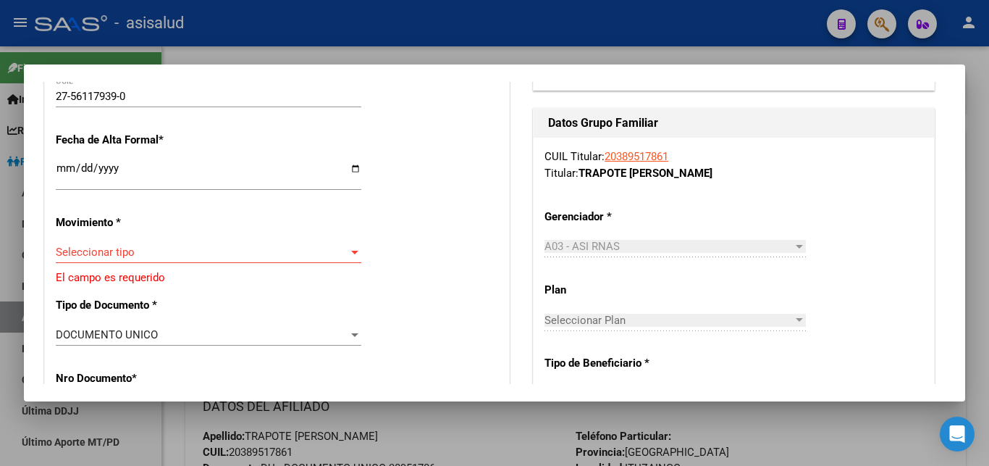
scroll to position [313, 0]
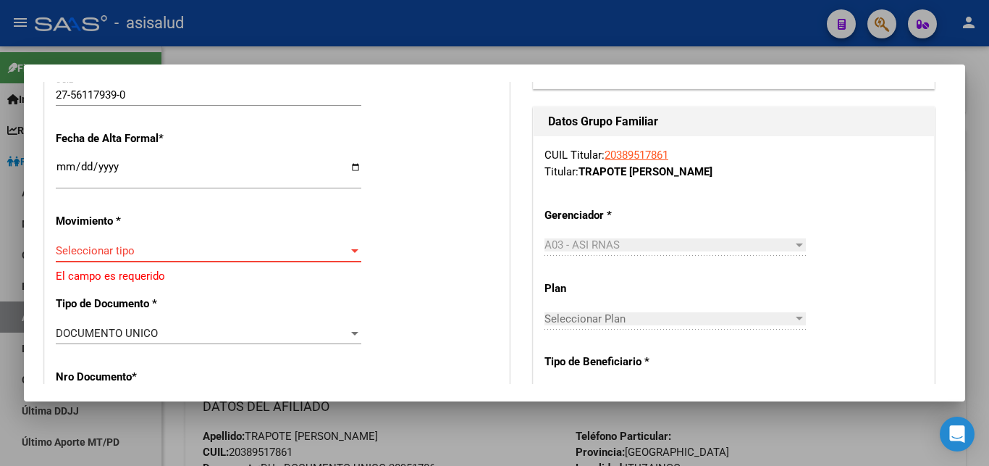
click at [353, 249] on div at bounding box center [354, 251] width 7 height 4
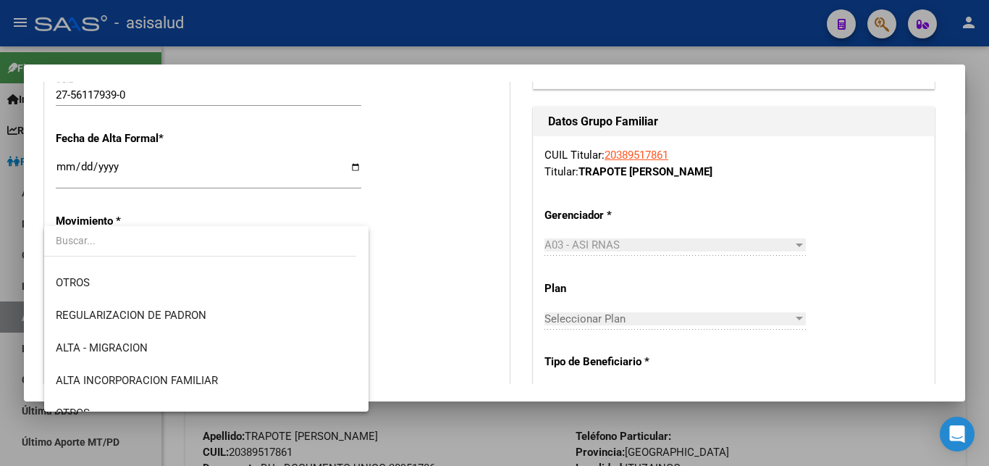
scroll to position [156, 0]
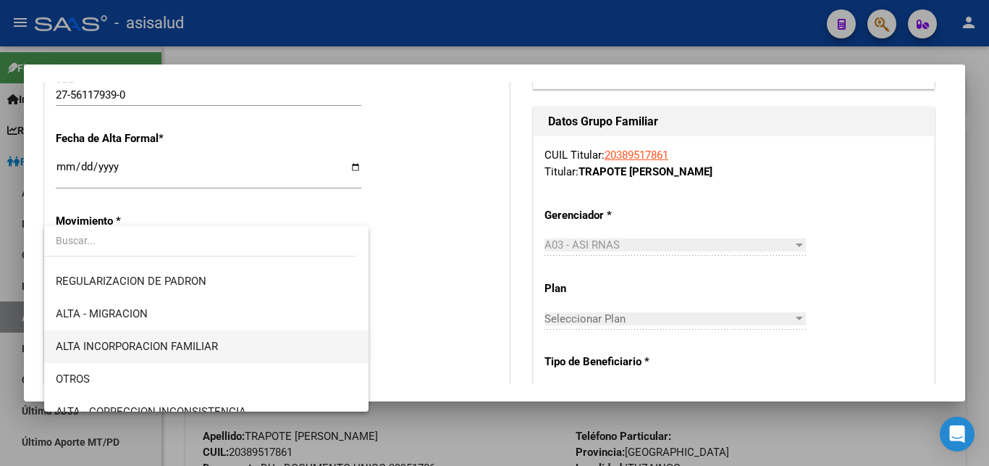
click at [192, 342] on span "ALTA INCORPORACION FAMILIAR" at bounding box center [137, 346] width 162 height 13
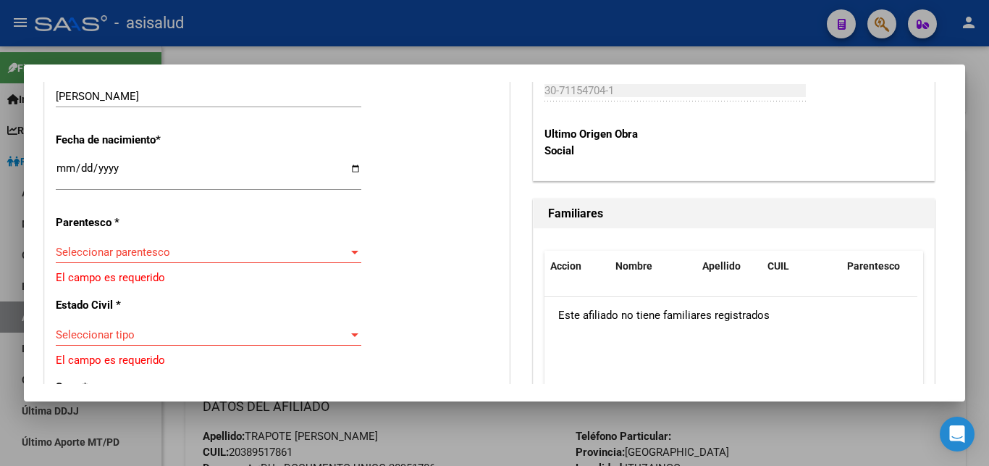
scroll to position [782, 0]
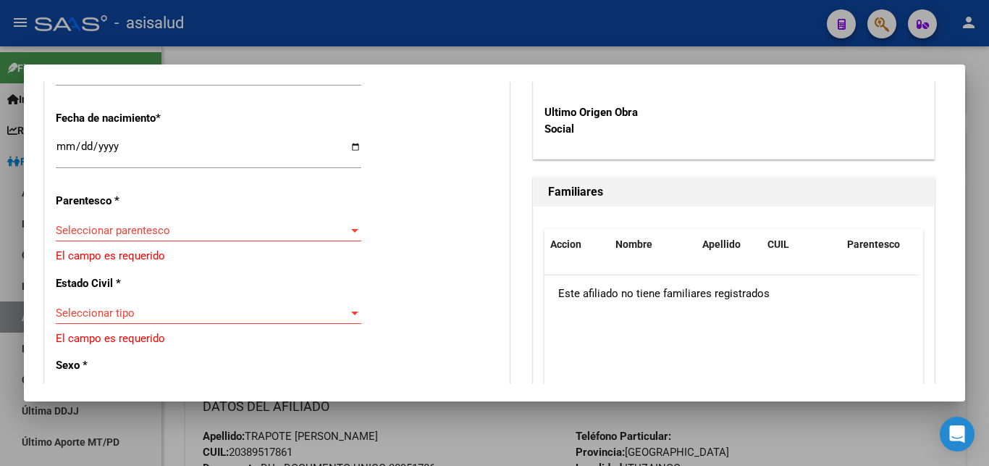
click at [348, 224] on div at bounding box center [354, 230] width 13 height 12
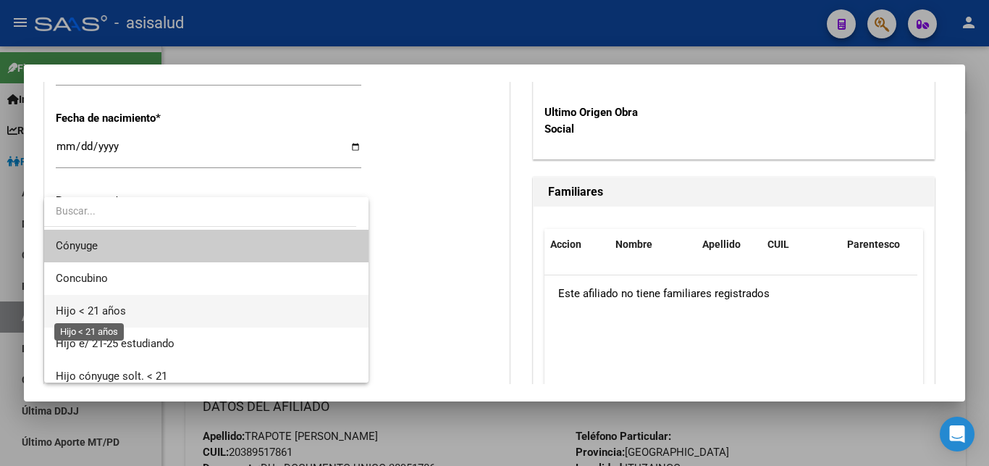
click at [103, 312] on span "Hijo < 21 años" at bounding box center [91, 310] width 70 height 13
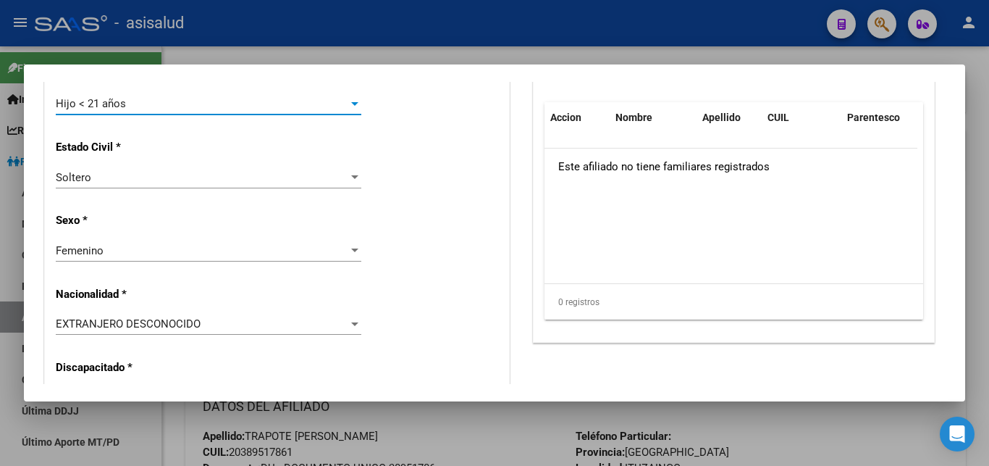
scroll to position [938, 0]
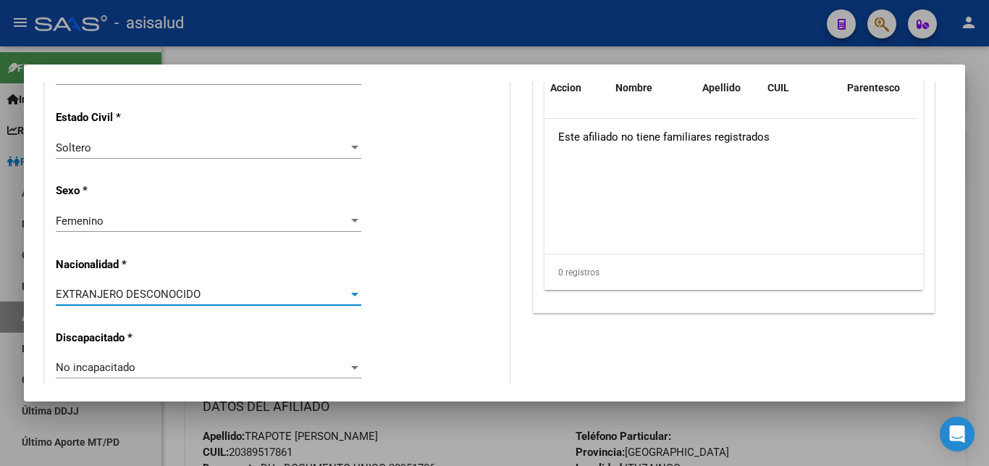
click at [348, 288] on div at bounding box center [354, 294] width 13 height 12
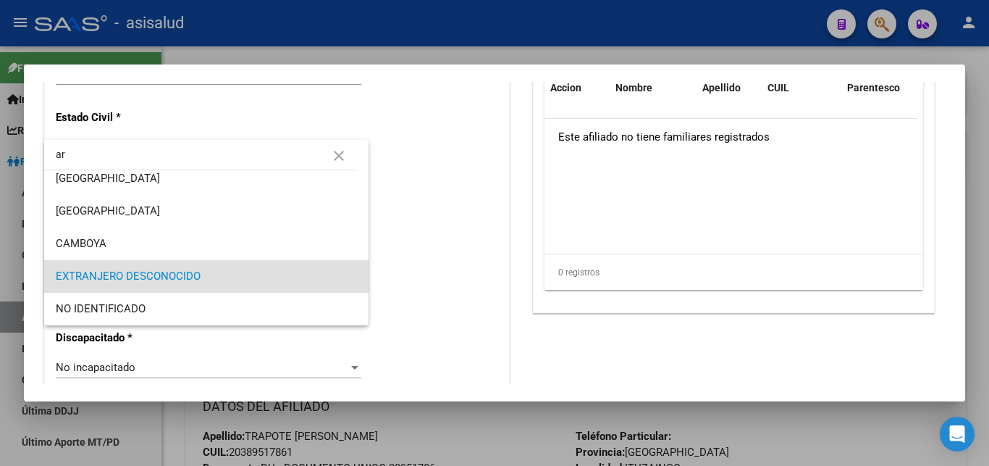
scroll to position [0, 0]
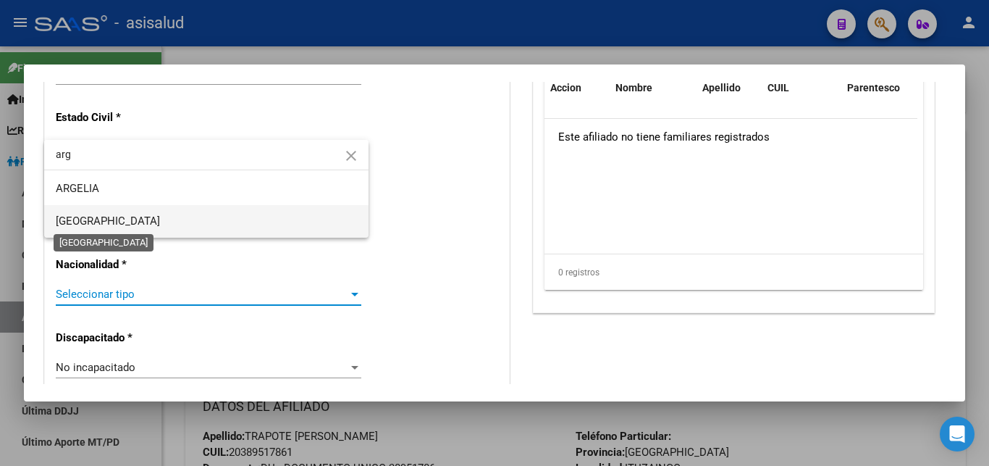
type input "arg"
click at [78, 216] on span "ARGENTINA" at bounding box center [108, 220] width 104 height 13
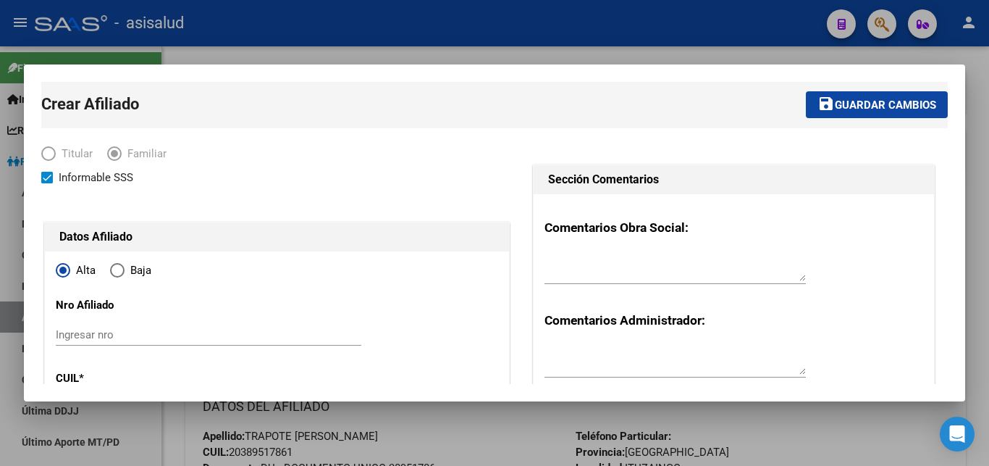
click at [863, 98] on span "save Guardar cambios" at bounding box center [876, 104] width 119 height 13
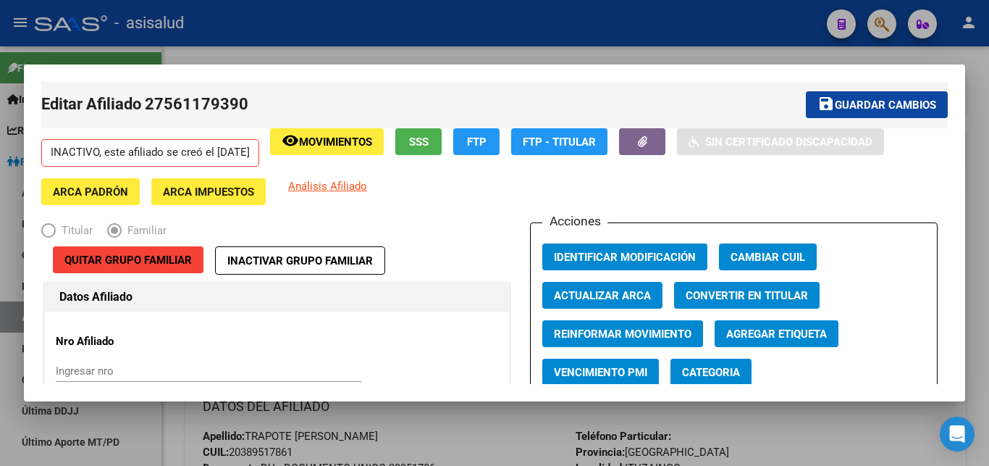
click at [987, 150] on div at bounding box center [494, 233] width 989 height 466
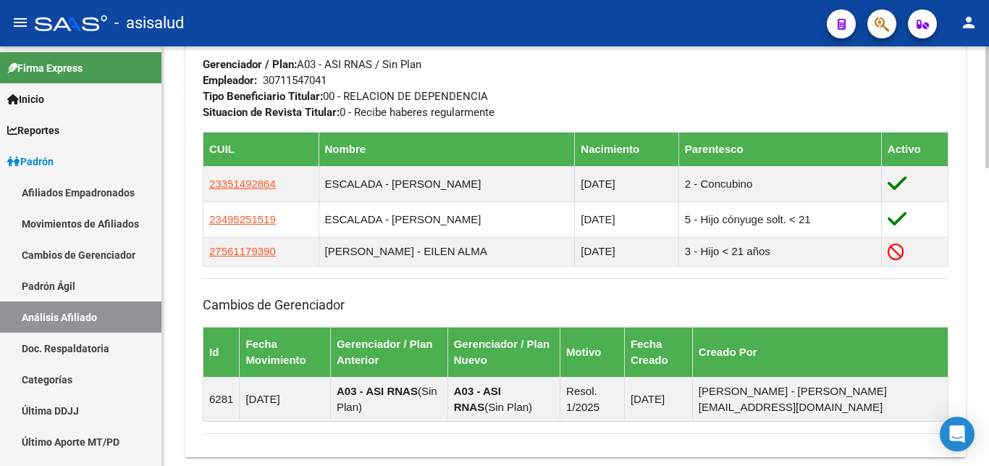
scroll to position [812, 0]
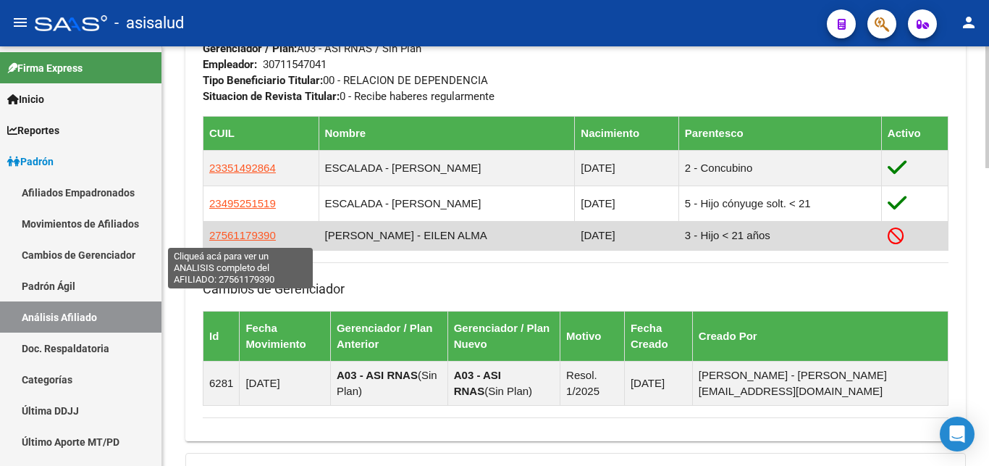
click at [249, 234] on span "27561179390" at bounding box center [242, 235] width 67 height 12
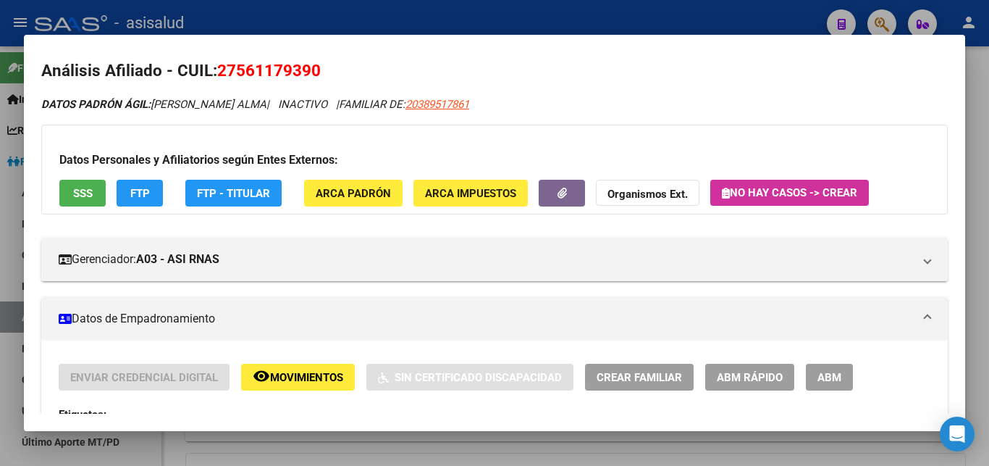
scroll to position [0, 0]
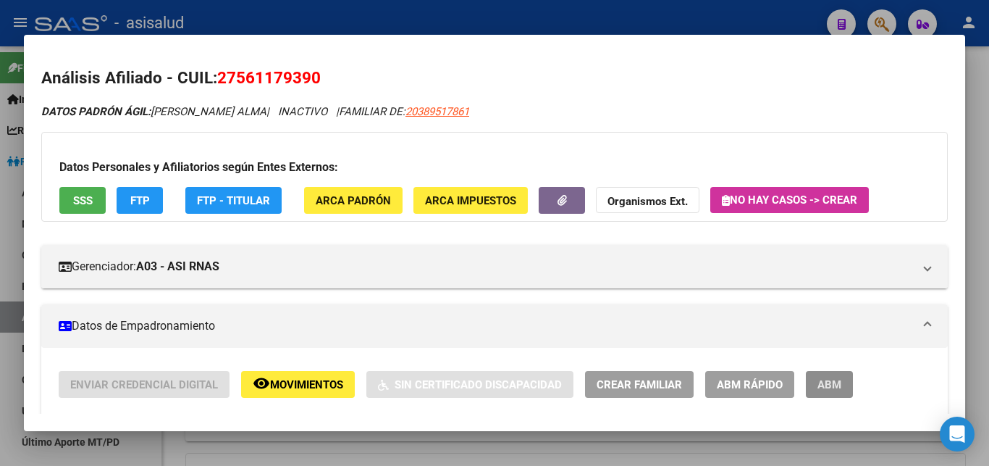
click at [825, 385] on span "ABM" at bounding box center [829, 384] width 24 height 13
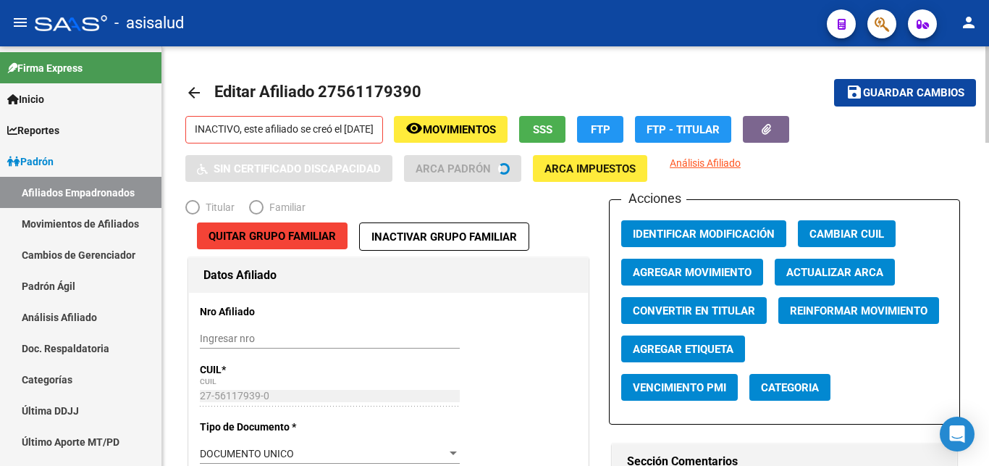
radio input "true"
type input "30-71154704-1"
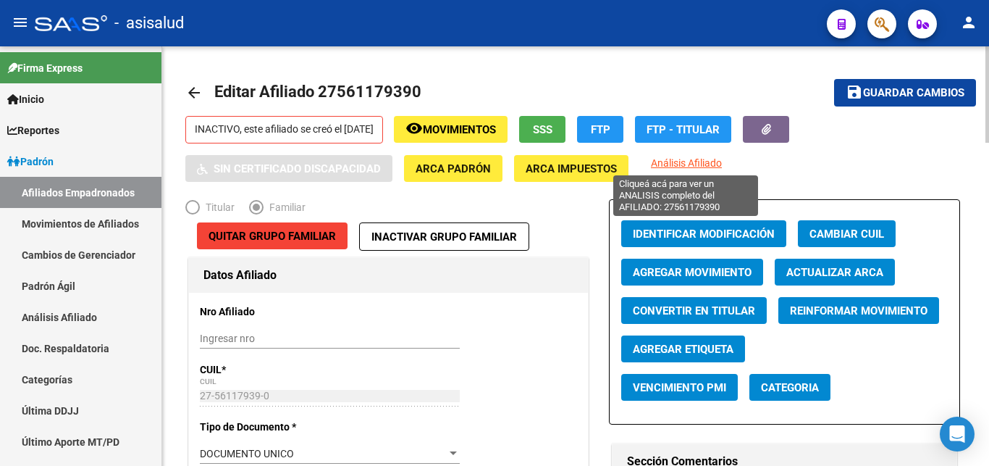
click at [695, 159] on span "Análisis Afiliado" at bounding box center [686, 163] width 71 height 12
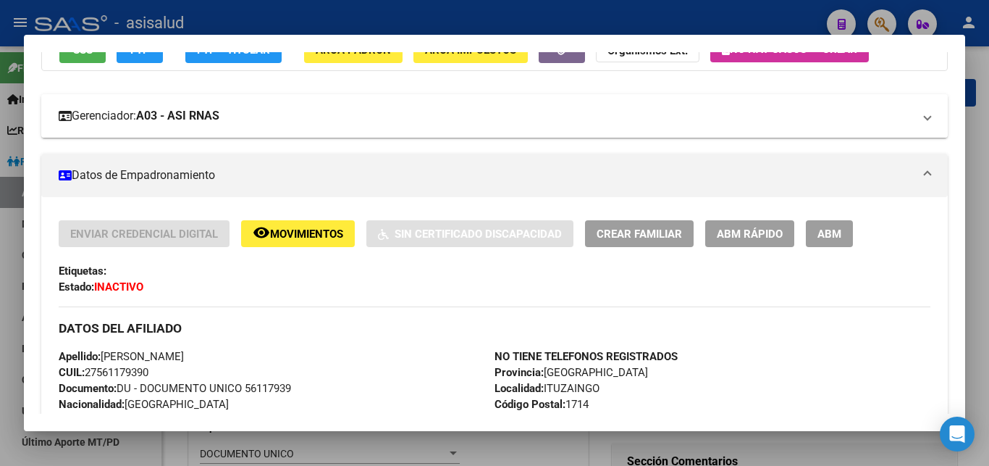
scroll to position [156, 0]
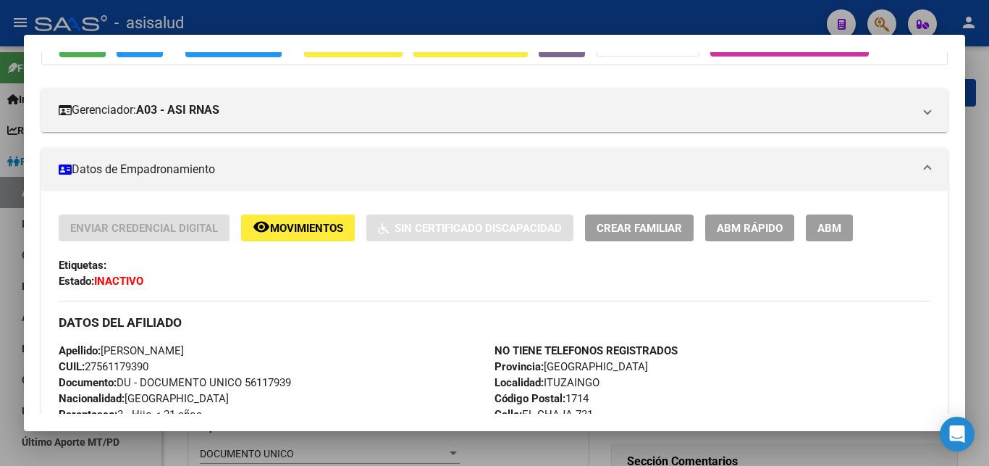
click at [757, 227] on span "ABM Rápido" at bounding box center [750, 228] width 66 height 13
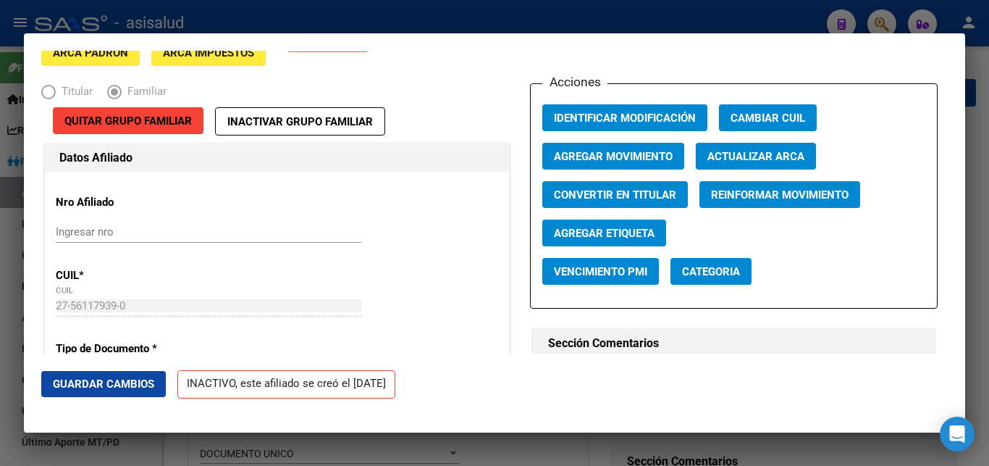
scroll to position [0, 0]
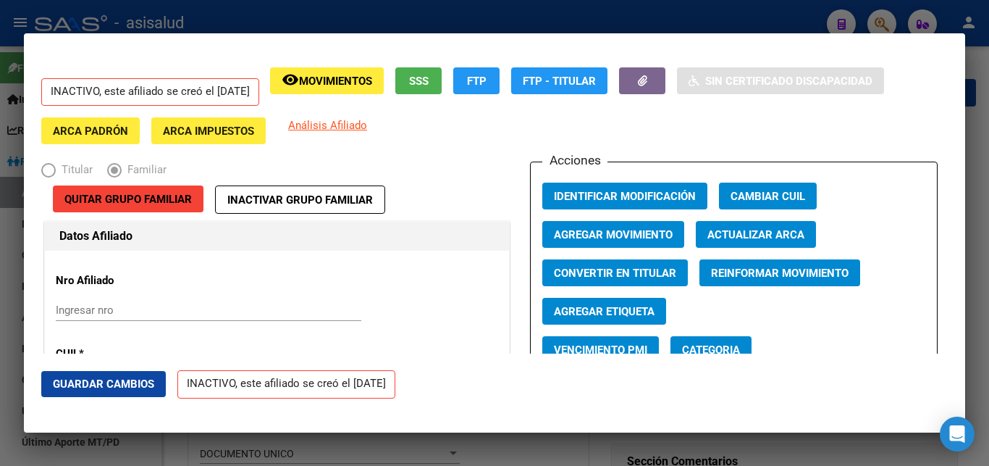
click at [606, 232] on span "Agregar Movimiento" at bounding box center [613, 234] width 119 height 13
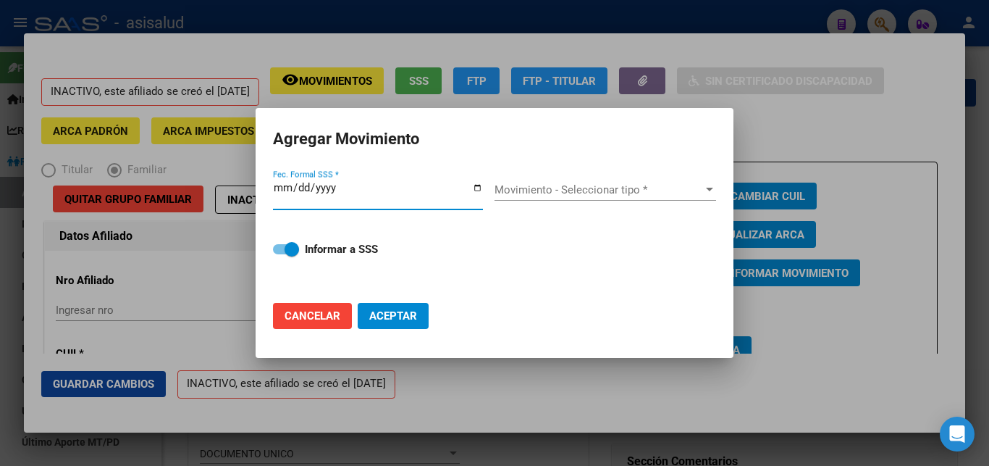
type input "2025-10-13"
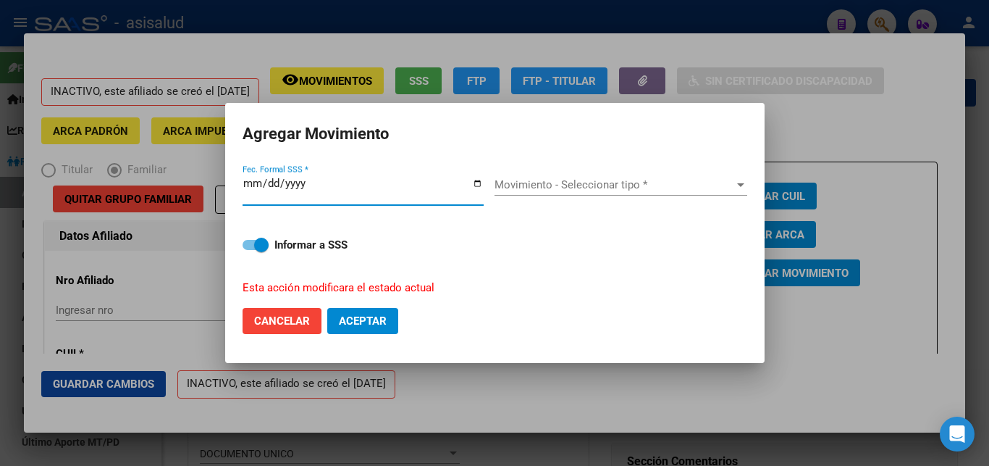
click at [743, 185] on div at bounding box center [740, 185] width 13 height 12
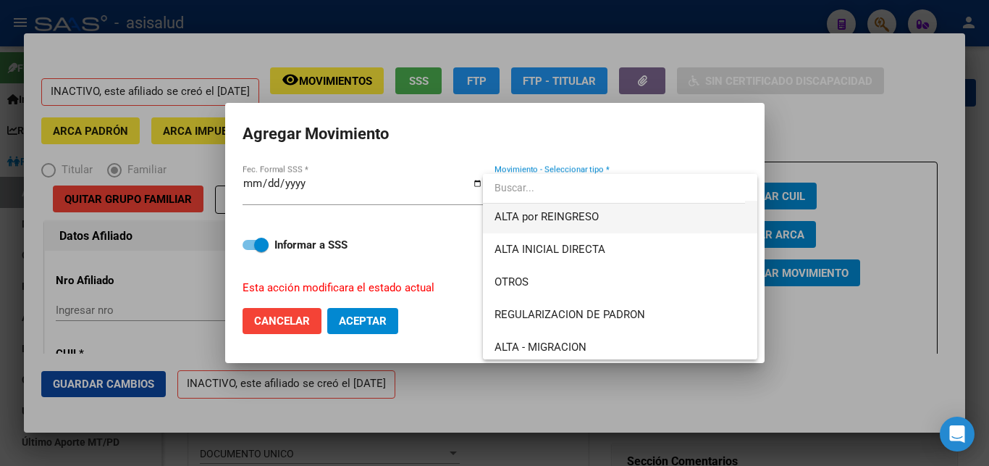
scroll to position [156, 0]
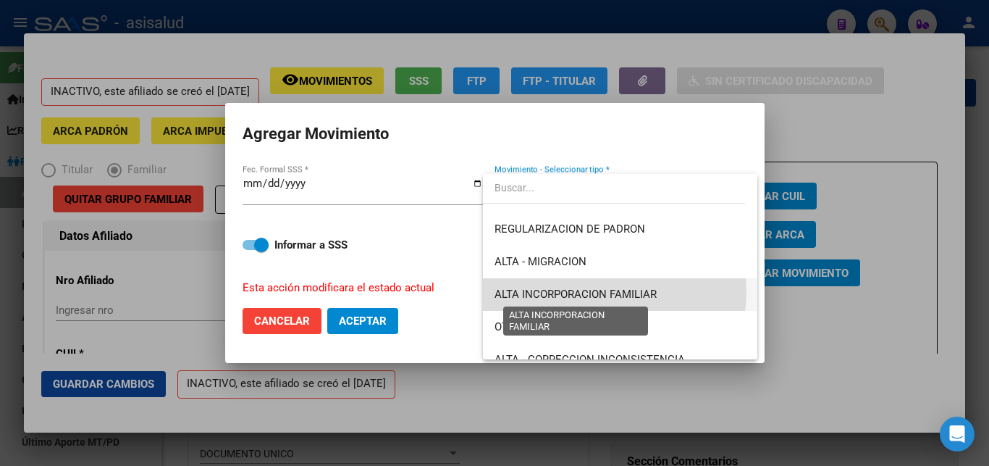
click at [614, 292] on span "ALTA INCORPORACION FAMILIAR" at bounding box center [575, 293] width 162 height 13
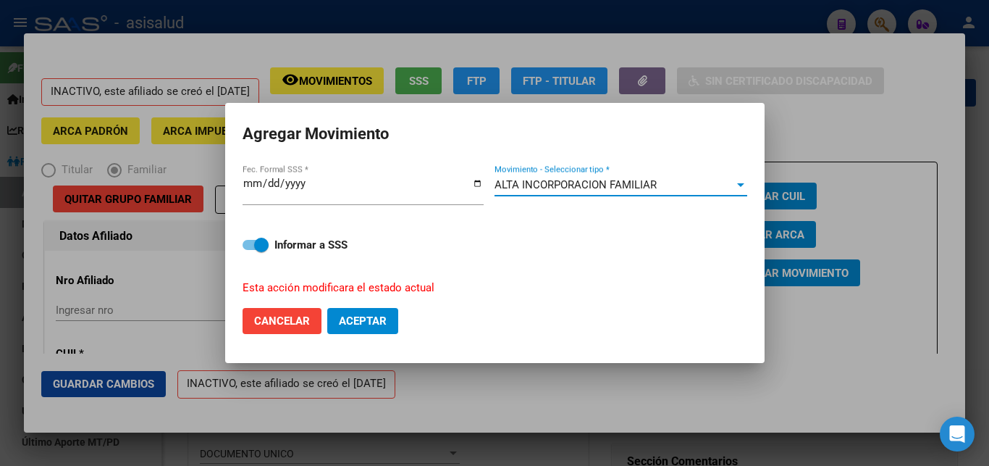
click at [365, 314] on span "Aceptar" at bounding box center [363, 320] width 48 height 13
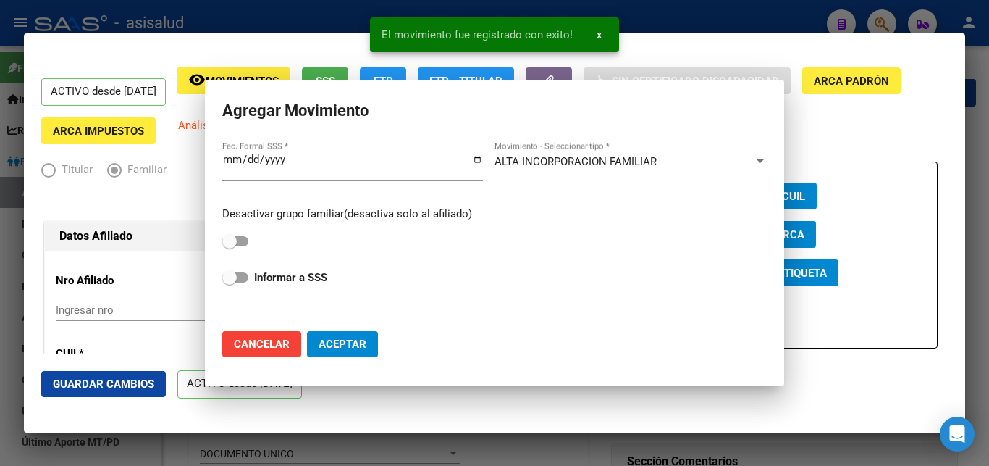
checkbox input "false"
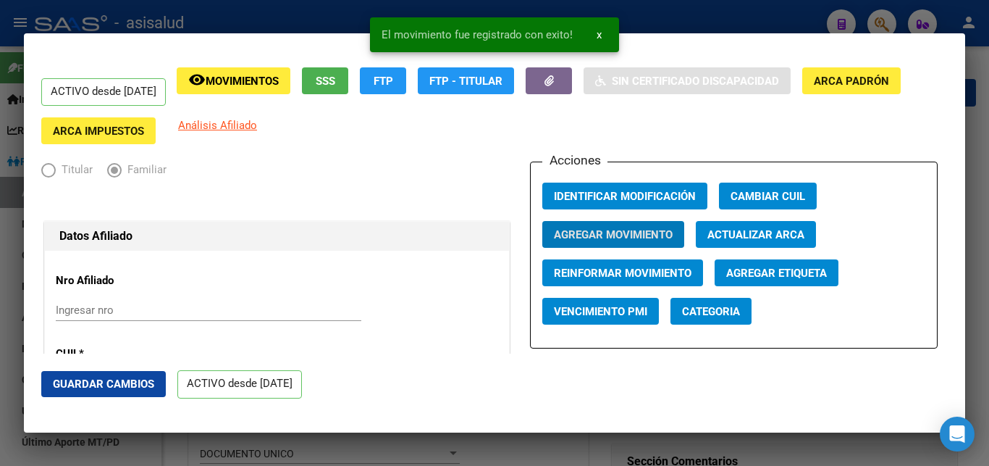
click at [601, 36] on mat-dialog-container "ACTIVO desde 13/10/2025 remove_red_eye Movimientos SSS FTP FTP - Titular Sin Ce…" at bounding box center [494, 232] width 941 height 398
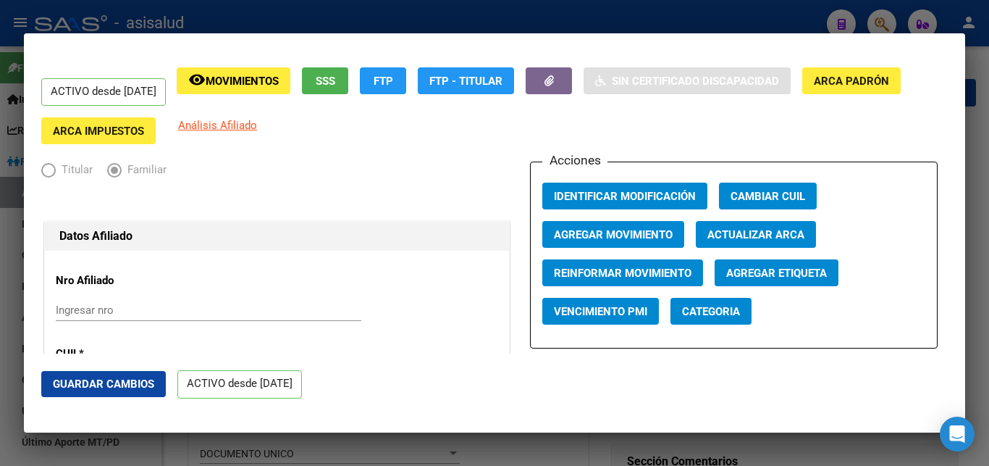
click at [985, 190] on div at bounding box center [494, 233] width 989 height 466
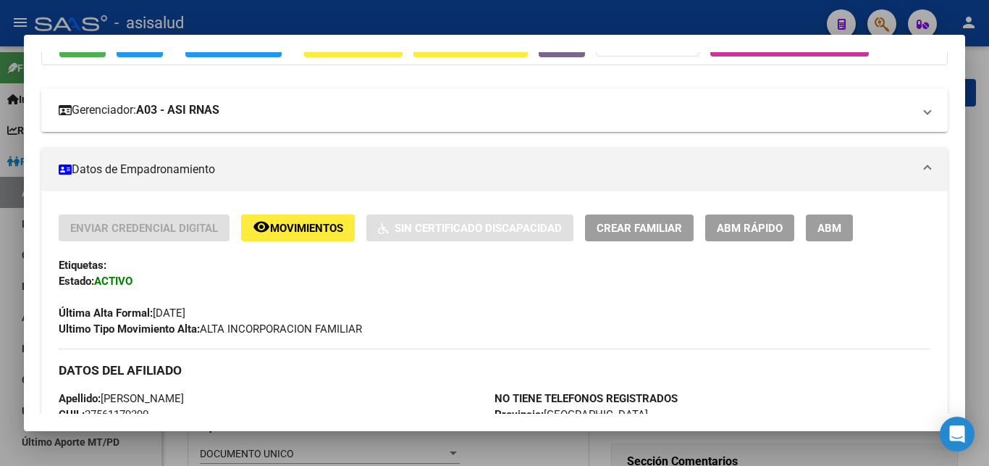
scroll to position [0, 0]
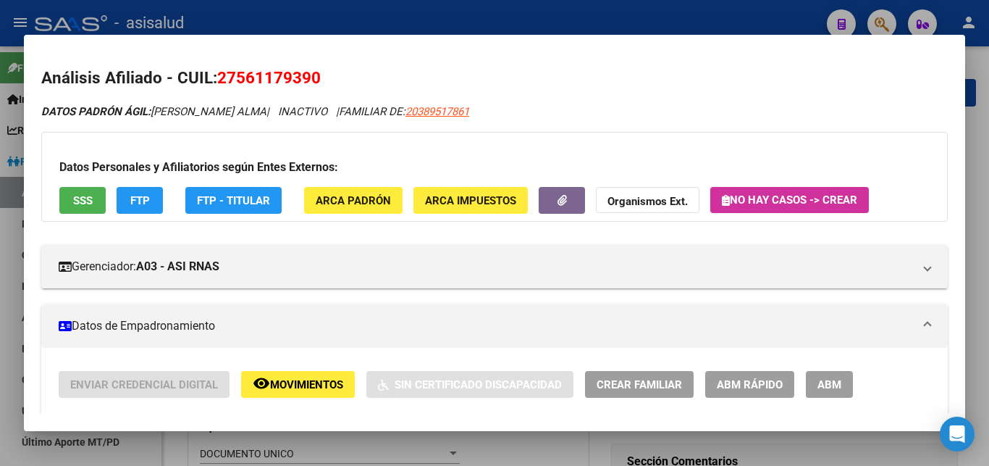
click at [980, 216] on div at bounding box center [494, 233] width 989 height 466
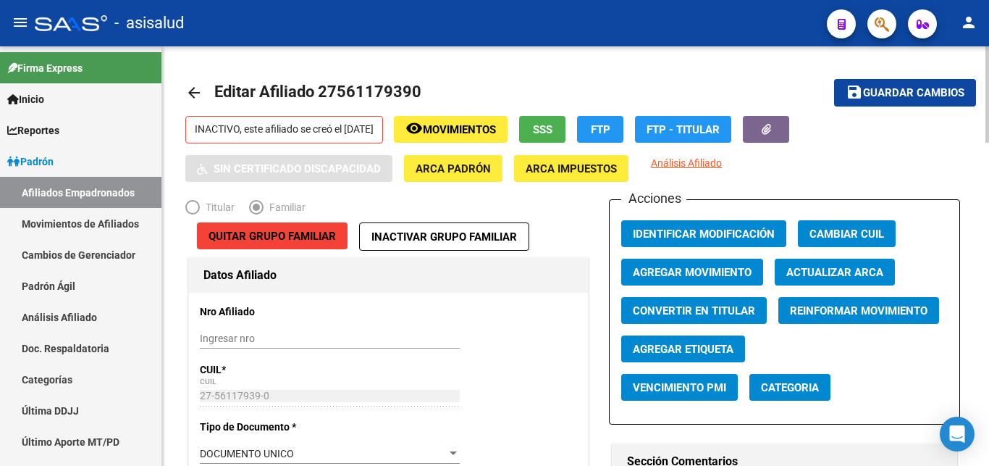
click at [193, 93] on mat-icon "arrow_back" at bounding box center [193, 92] width 17 height 17
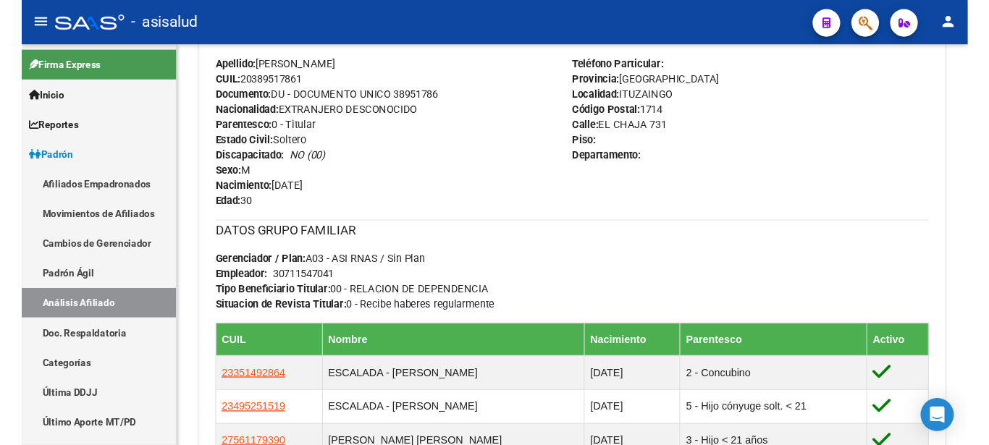
scroll to position [812, 0]
